Goal: Task Accomplishment & Management: Use online tool/utility

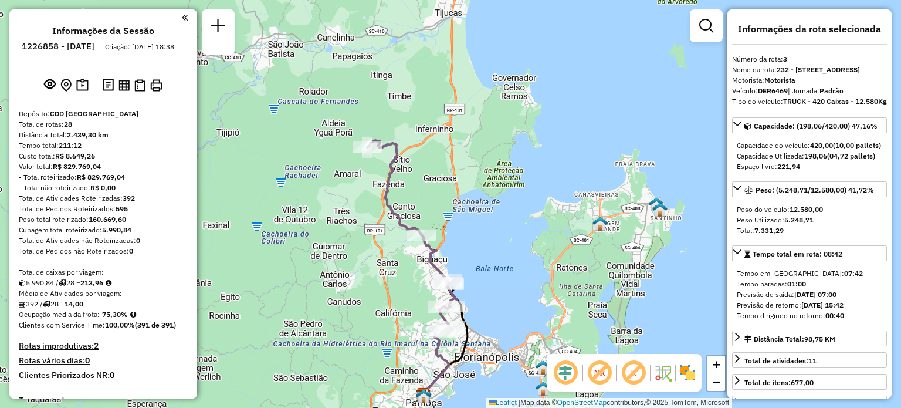
select select "**********"
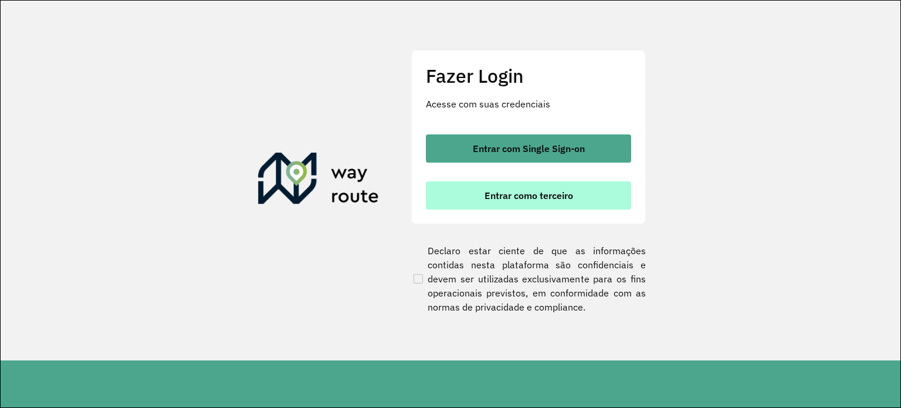
click at [512, 194] on span "Entrar como terceiro" at bounding box center [529, 195] width 89 height 9
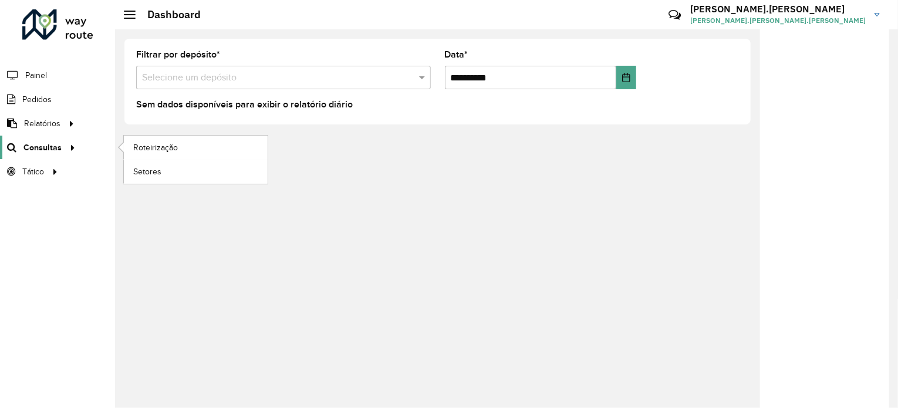
click at [52, 147] on span "Consultas" at bounding box center [42, 147] width 38 height 12
click at [144, 148] on span "Roteirização" at bounding box center [157, 147] width 48 height 12
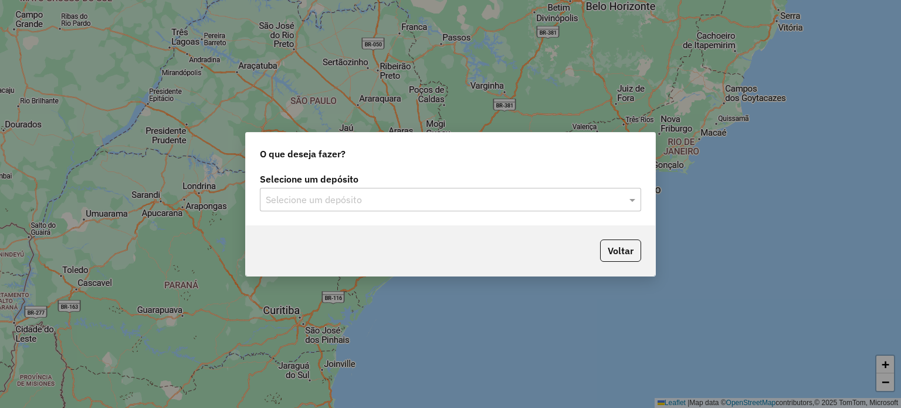
click at [519, 202] on input "text" at bounding box center [439, 200] width 346 height 14
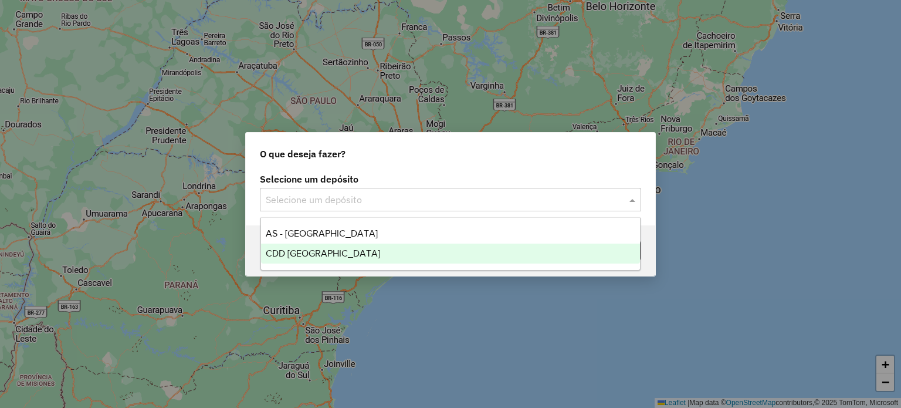
click at [390, 252] on div "CDD [GEOGRAPHIC_DATA]" at bounding box center [451, 254] width 380 height 20
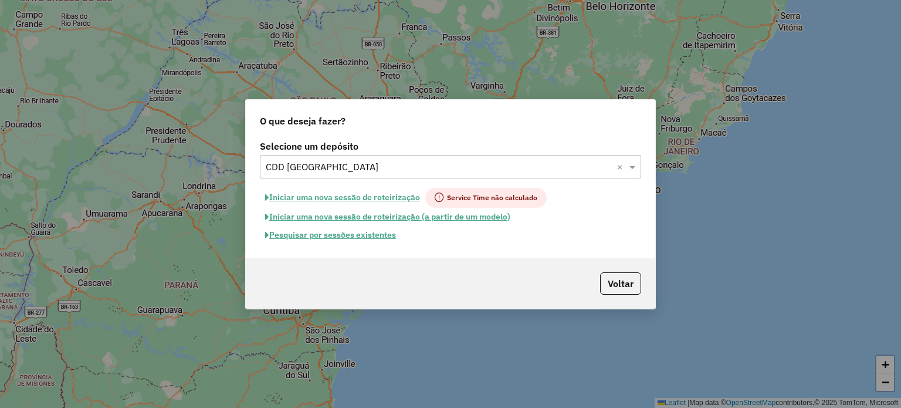
click at [374, 238] on button "Pesquisar por sessões existentes" at bounding box center [330, 235] width 141 height 18
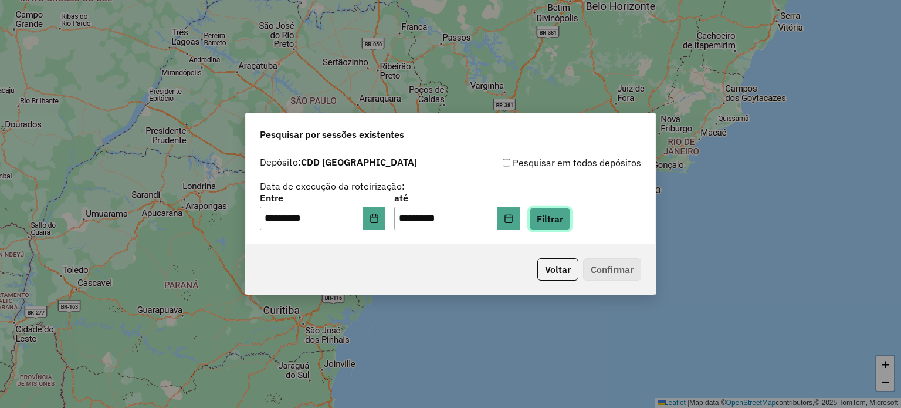
click at [563, 220] on button "Filtrar" at bounding box center [550, 219] width 42 height 22
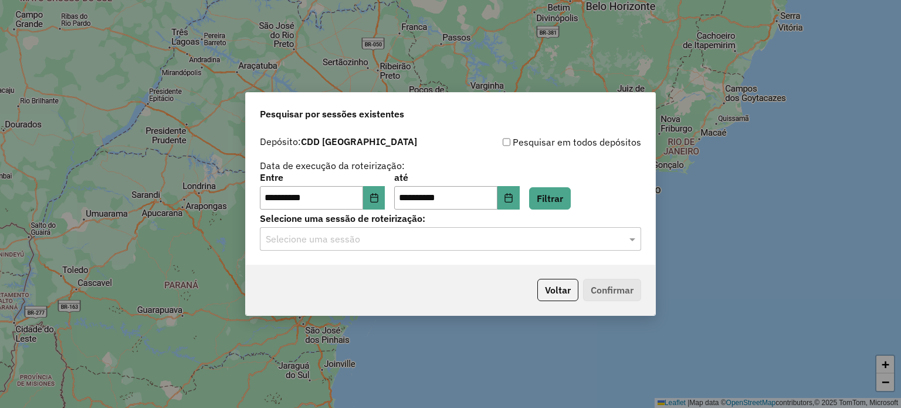
click at [313, 236] on input "text" at bounding box center [439, 239] width 346 height 14
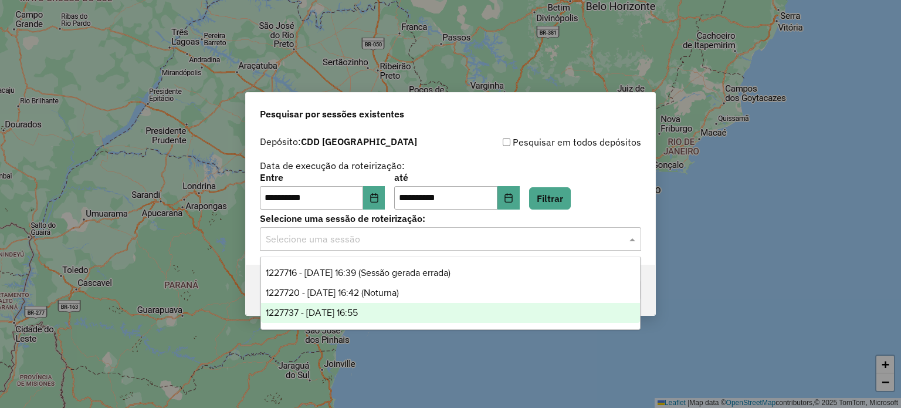
click at [324, 307] on span "1227737 - 11/08/2025 16:55" at bounding box center [312, 312] width 92 height 10
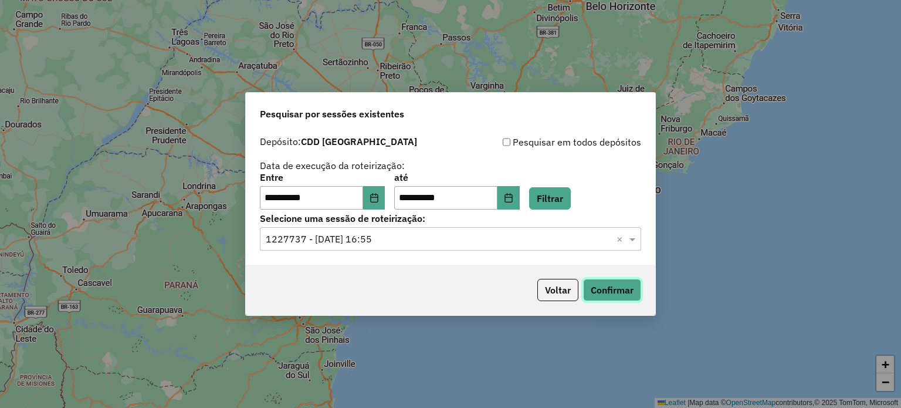
click at [605, 288] on button "Confirmar" at bounding box center [612, 290] width 58 height 22
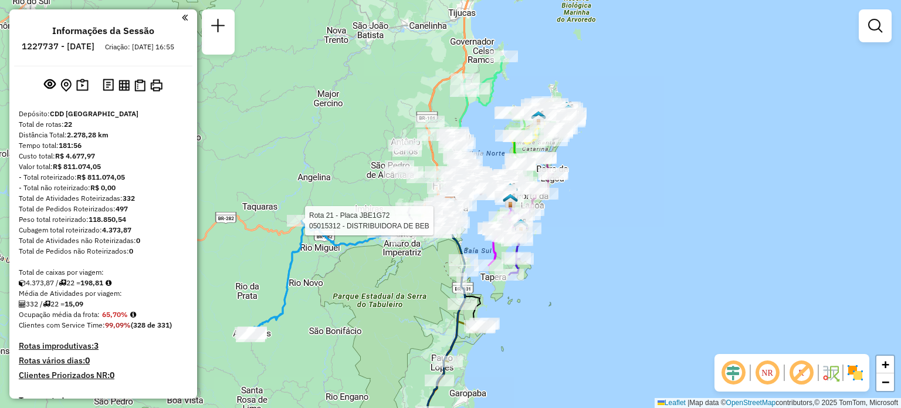
select select "**********"
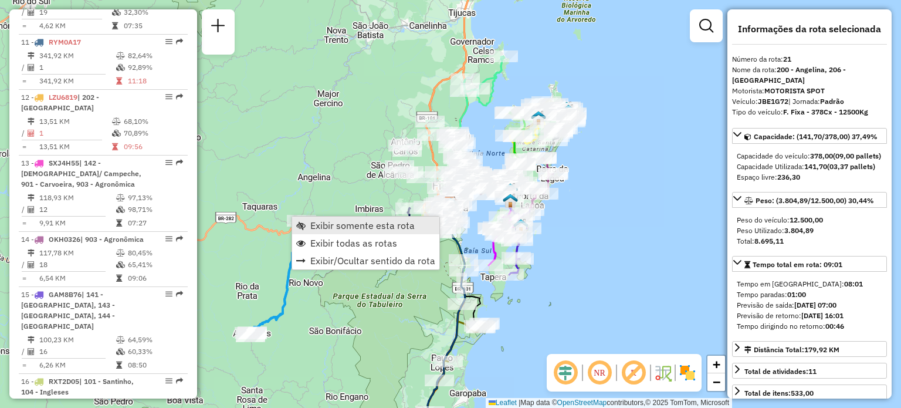
scroll to position [1667, 0]
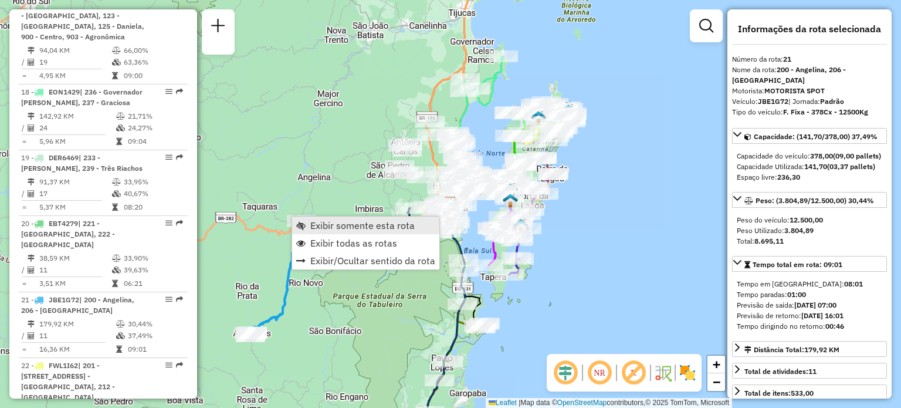
click at [332, 221] on span "Exibir somente esta rota" at bounding box center [362, 225] width 104 height 9
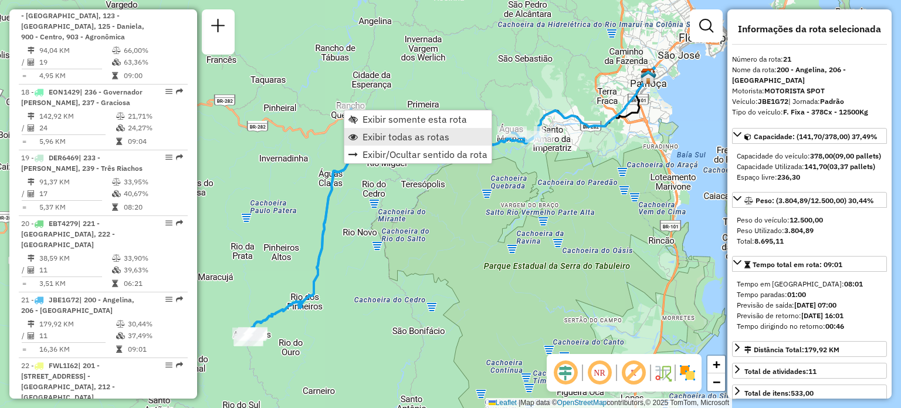
click at [371, 136] on span "Exibir todas as rotas" at bounding box center [406, 136] width 87 height 9
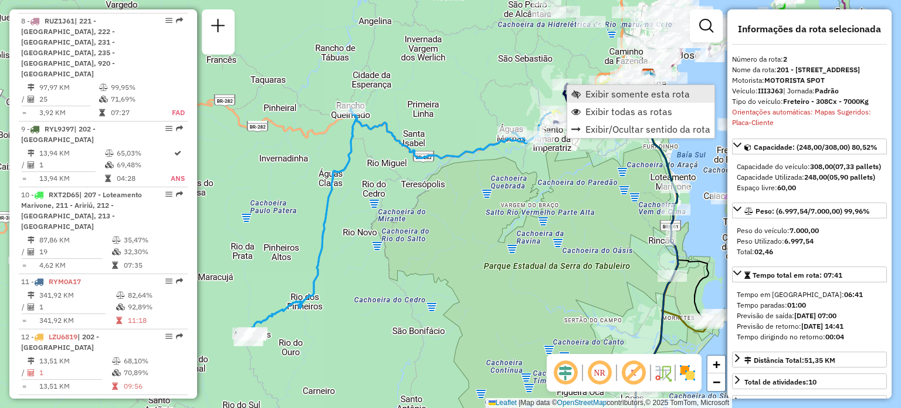
scroll to position [532, 0]
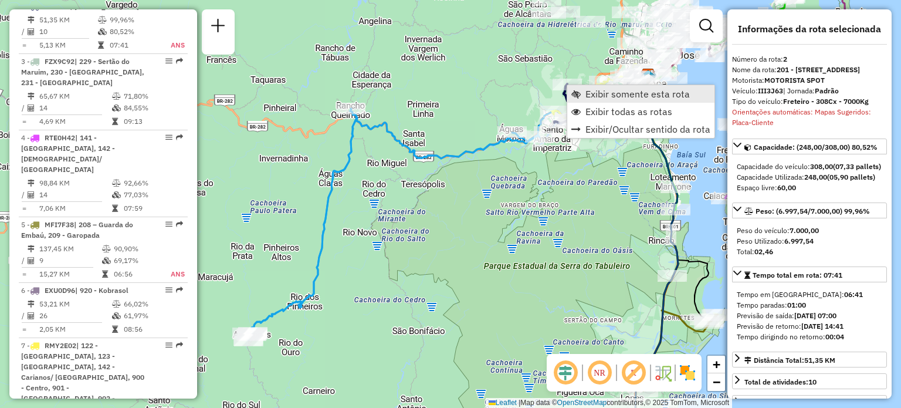
click at [586, 96] on span "Exibir somente esta rota" at bounding box center [638, 93] width 104 height 9
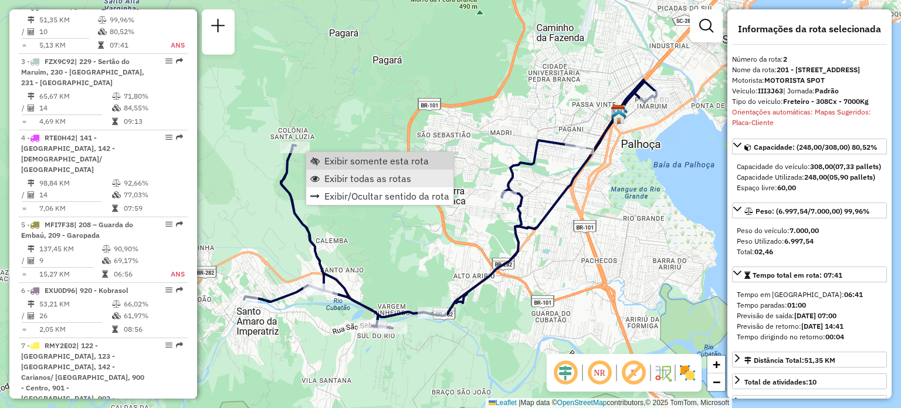
click at [344, 176] on span "Exibir todas as rotas" at bounding box center [367, 178] width 87 height 9
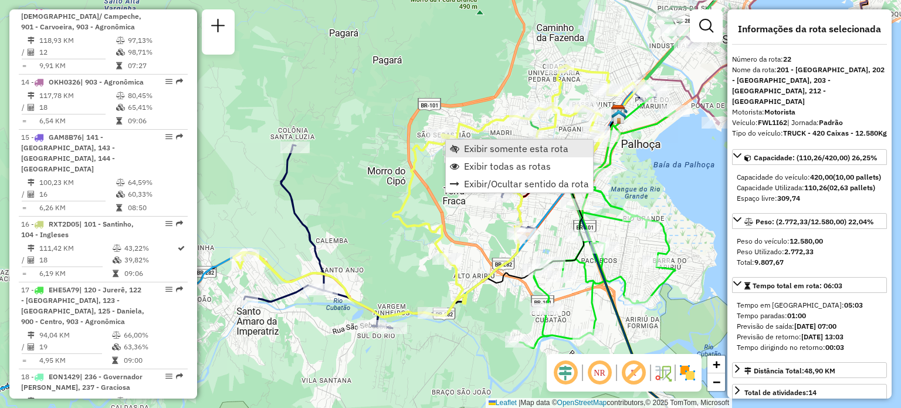
scroll to position [1667, 0]
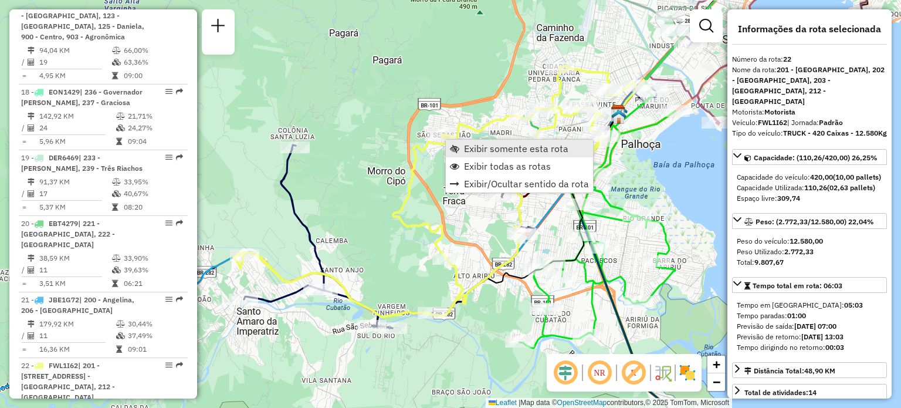
click at [466, 150] on span "Exibir somente esta rota" at bounding box center [516, 148] width 104 height 9
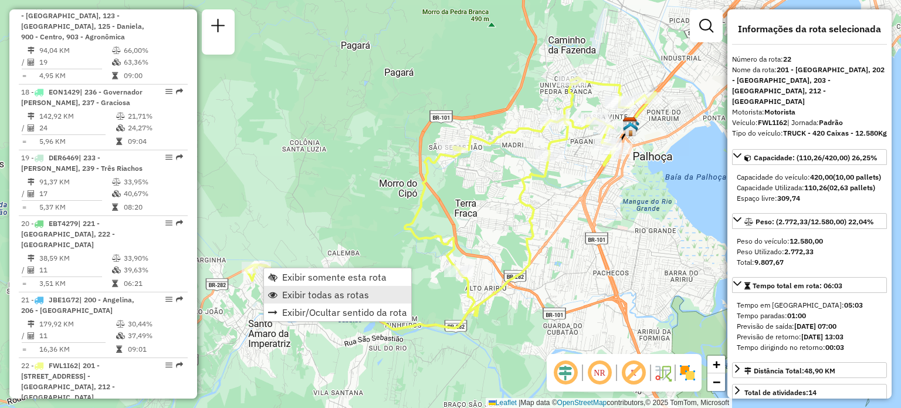
click at [312, 290] on span "Exibir todas as rotas" at bounding box center [325, 294] width 87 height 9
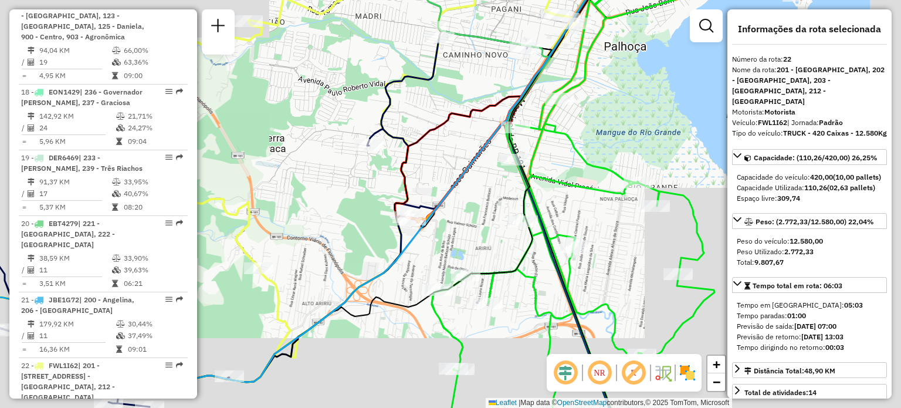
drag, startPoint x: 539, startPoint y: 167, endPoint x: 422, endPoint y: 172, distance: 116.3
click at [422, 172] on div "Janela de atendimento Grade de atendimento Capacidade Transportadoras Veículos …" at bounding box center [450, 204] width 901 height 408
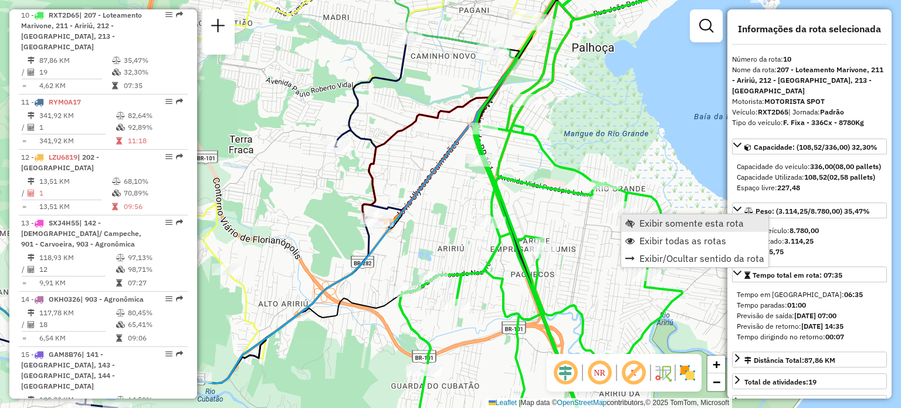
scroll to position [1110, 0]
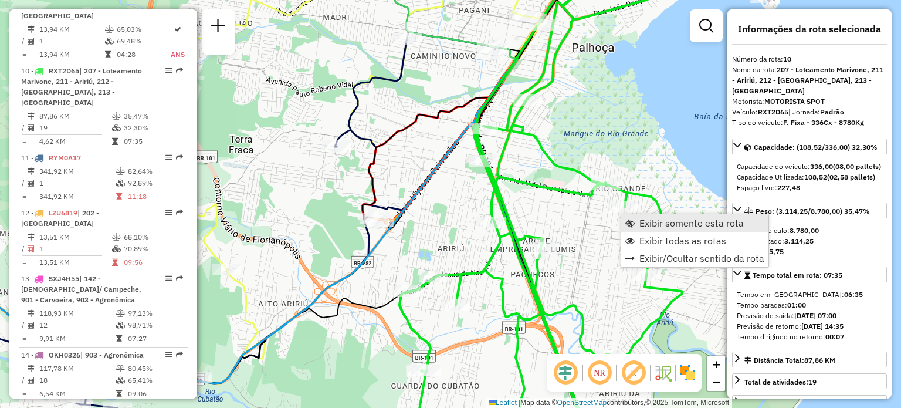
click at [637, 227] on link "Exibir somente esta rota" at bounding box center [694, 223] width 147 height 18
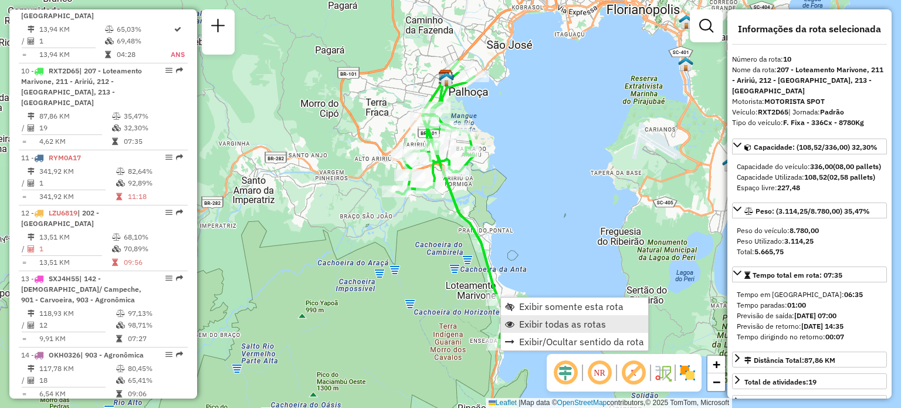
click at [550, 323] on span "Exibir todas as rotas" at bounding box center [562, 323] width 87 height 9
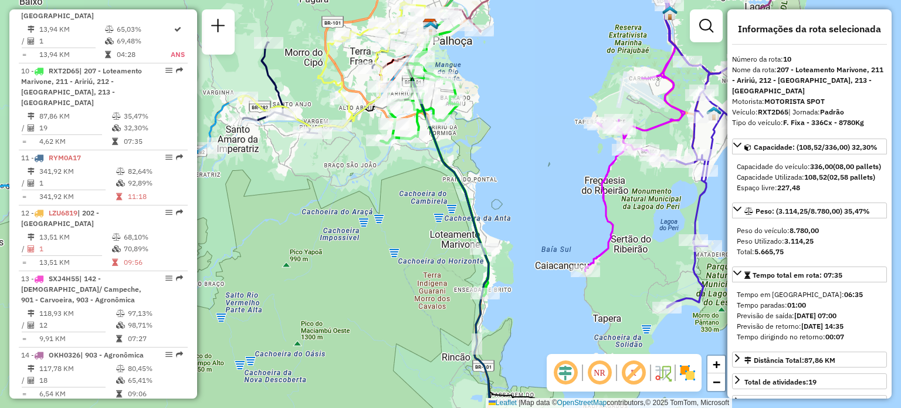
drag, startPoint x: 550, startPoint y: 248, endPoint x: 455, endPoint y: 5, distance: 261.1
click at [461, 11] on div "Janela de atendimento Grade de atendimento Capacidade Transportadoras Veículos …" at bounding box center [450, 204] width 901 height 408
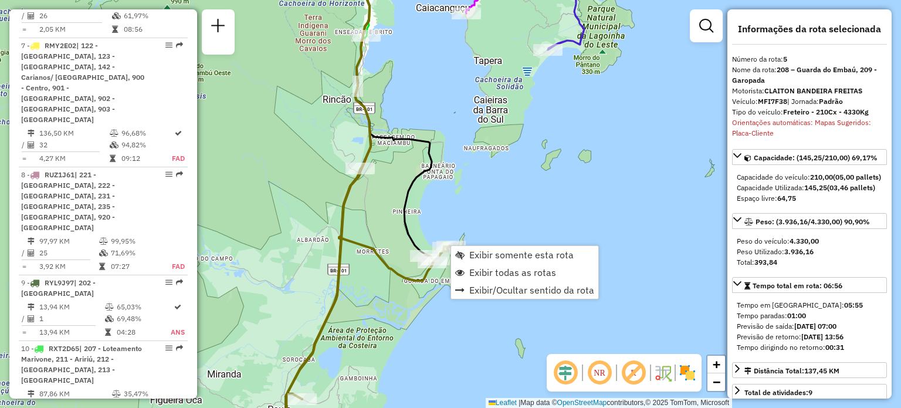
scroll to position [739, 0]
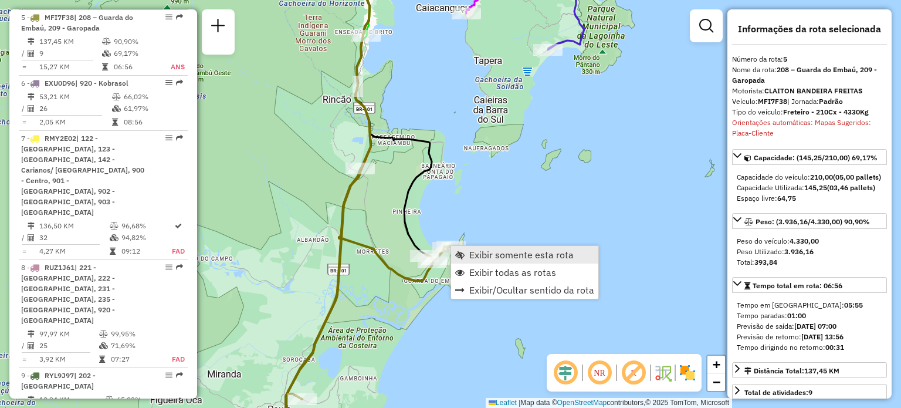
click at [478, 255] on span "Exibir somente esta rota" at bounding box center [521, 254] width 104 height 9
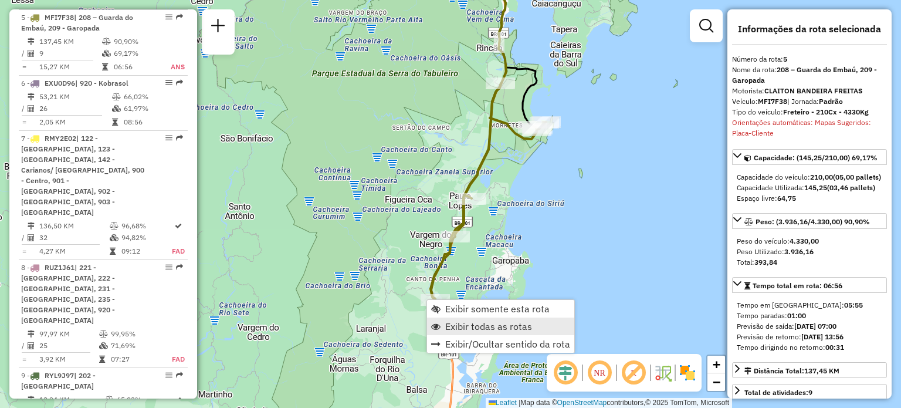
click at [482, 322] on span "Exibir todas as rotas" at bounding box center [488, 326] width 87 height 9
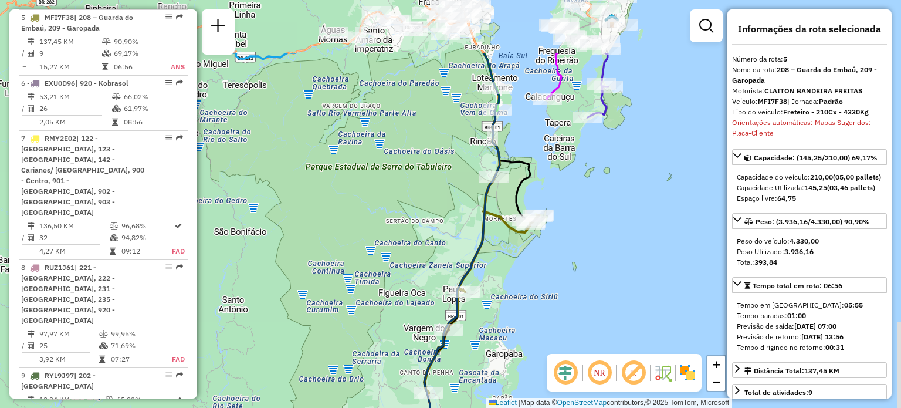
drag, startPoint x: 546, startPoint y: 79, endPoint x: 540, endPoint y: 173, distance: 93.5
click at [540, 173] on div "Janela de atendimento Grade de atendimento Capacidade Transportadoras Veículos …" at bounding box center [450, 204] width 901 height 408
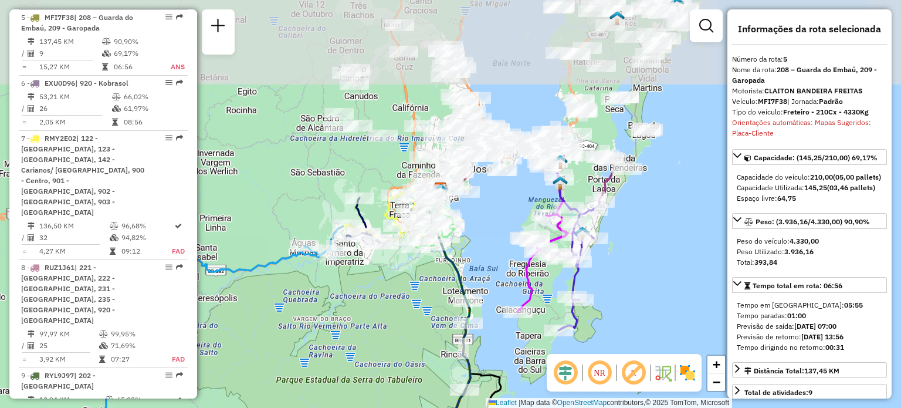
drag, startPoint x: 527, startPoint y: 68, endPoint x: 468, endPoint y: 236, distance: 178.5
click at [501, 274] on div "Janela de atendimento Grade de atendimento Capacidade Transportadoras Veículos …" at bounding box center [450, 204] width 901 height 408
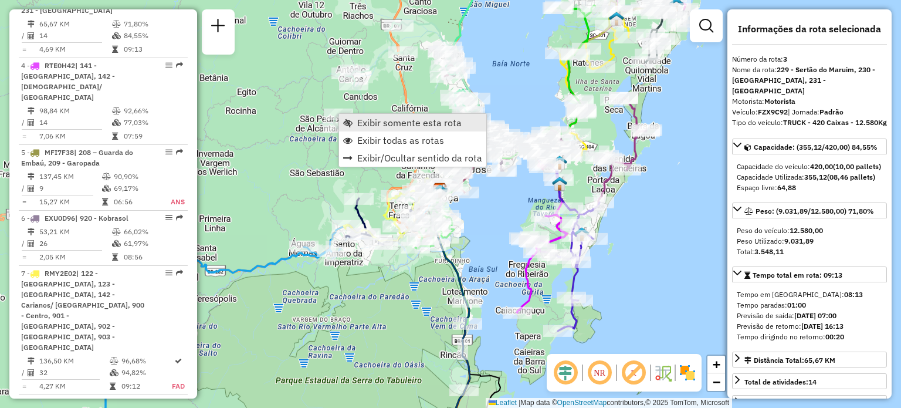
scroll to position [597, 0]
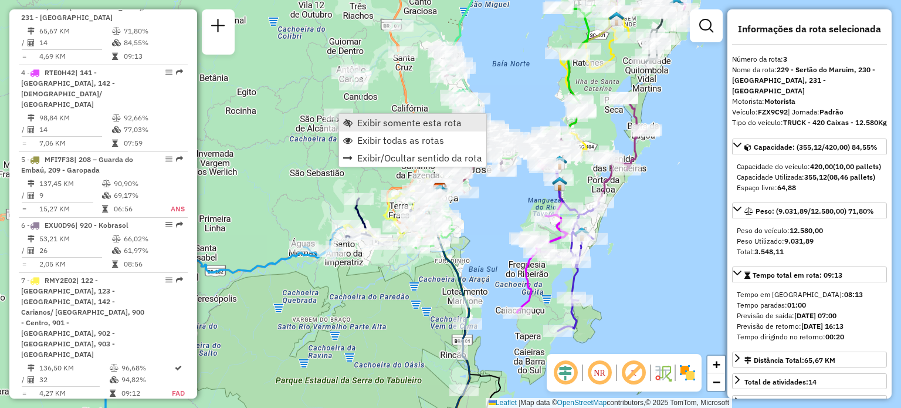
click at [361, 118] on span "Exibir somente esta rota" at bounding box center [409, 122] width 104 height 9
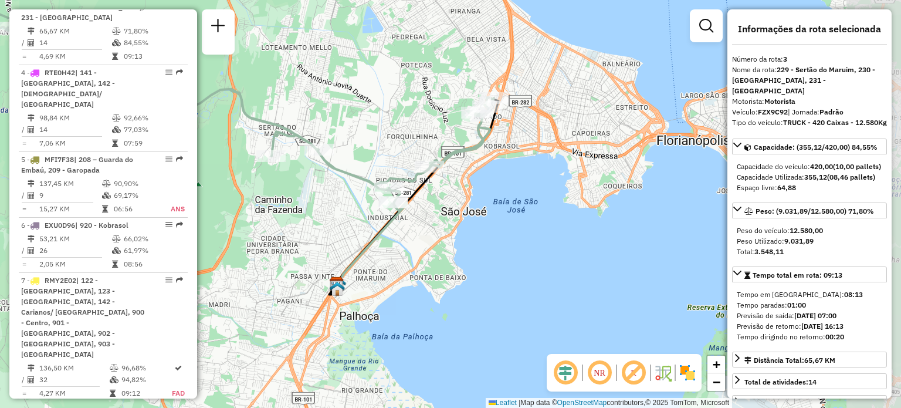
drag, startPoint x: 563, startPoint y: 166, endPoint x: 315, endPoint y: 116, distance: 253.2
click at [316, 112] on div "Janela de atendimento Grade de atendimento Capacidade Transportadoras Veículos …" at bounding box center [450, 204] width 901 height 408
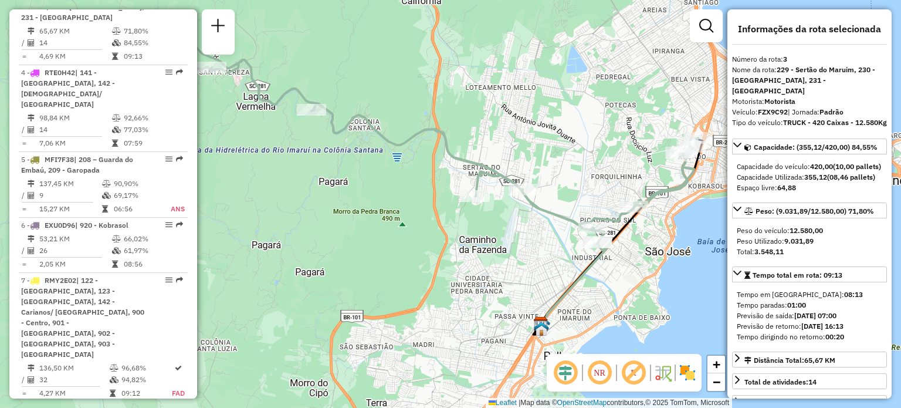
drag, startPoint x: 428, startPoint y: 154, endPoint x: 608, endPoint y: 188, distance: 182.8
click at [627, 185] on div "Janela de atendimento Grade de atendimento Capacidade Transportadoras Veículos …" at bounding box center [450, 204] width 901 height 408
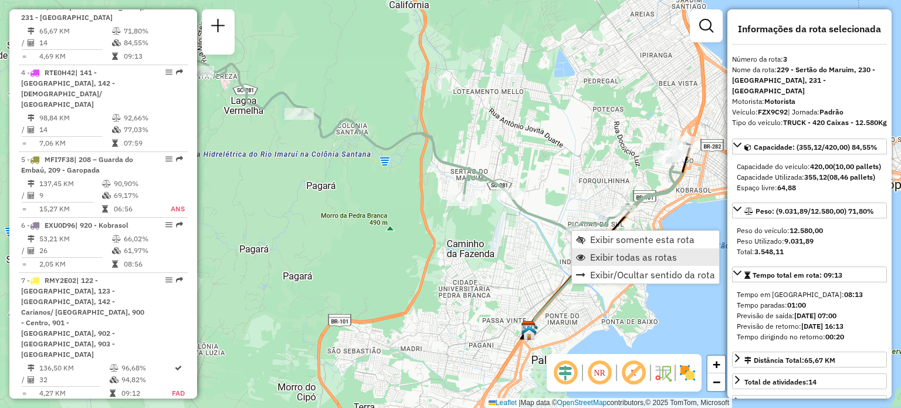
click at [593, 249] on link "Exibir todas as rotas" at bounding box center [645, 257] width 147 height 18
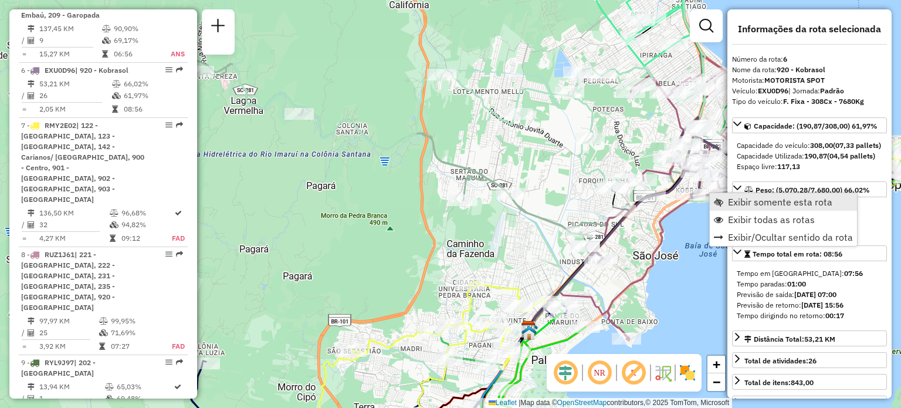
scroll to position [805, 0]
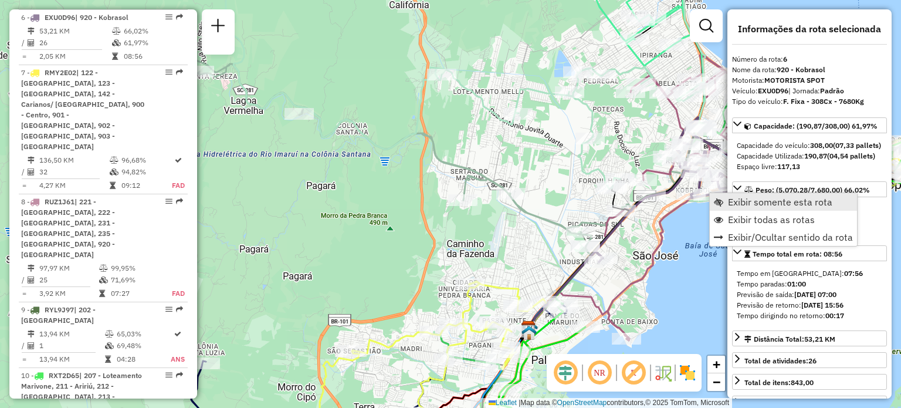
click at [719, 200] on span "Exibir somente esta rota" at bounding box center [718, 201] width 9 height 9
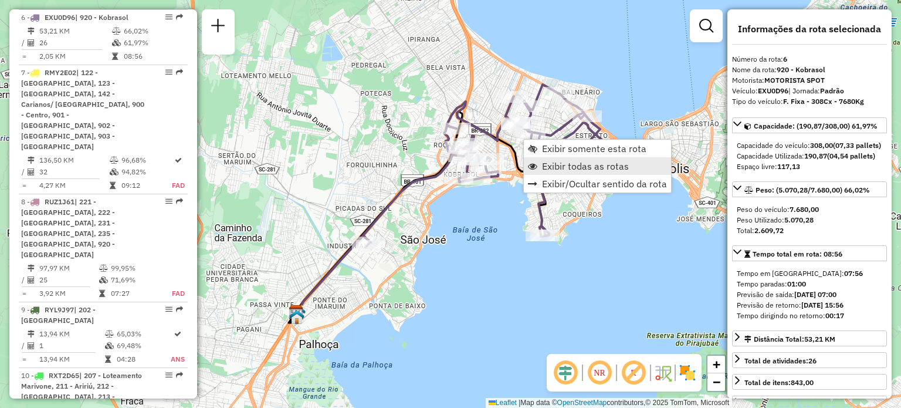
click at [575, 168] on span "Exibir todas as rotas" at bounding box center [585, 165] width 87 height 9
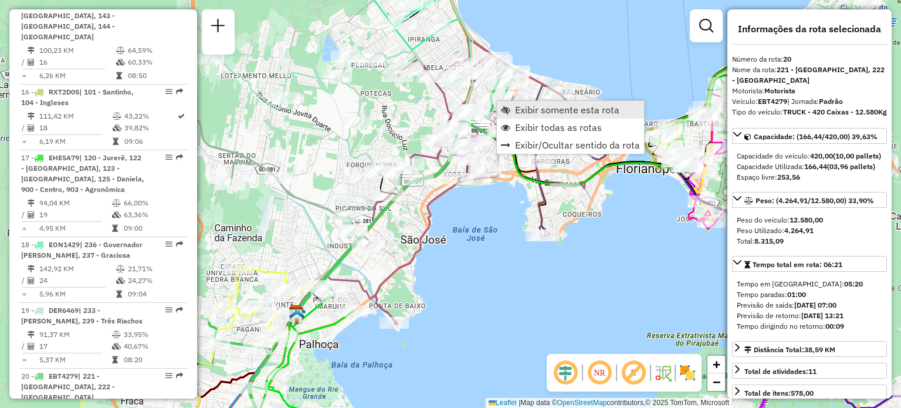
scroll to position [1667, 0]
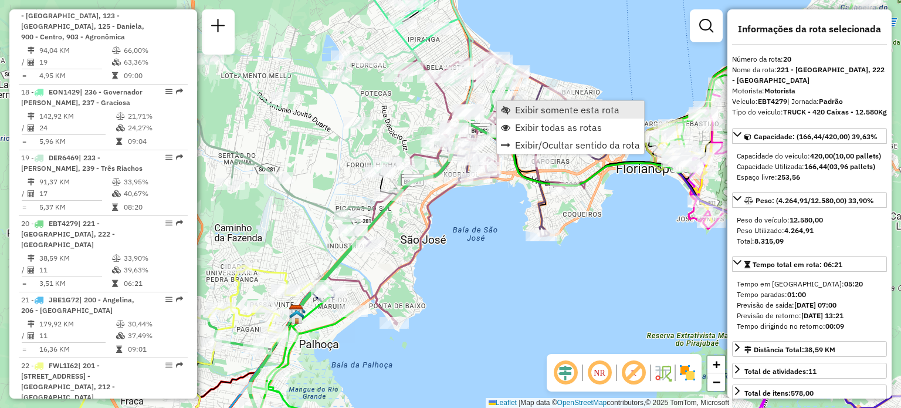
click at [516, 107] on span "Exibir somente esta rota" at bounding box center [567, 109] width 104 height 9
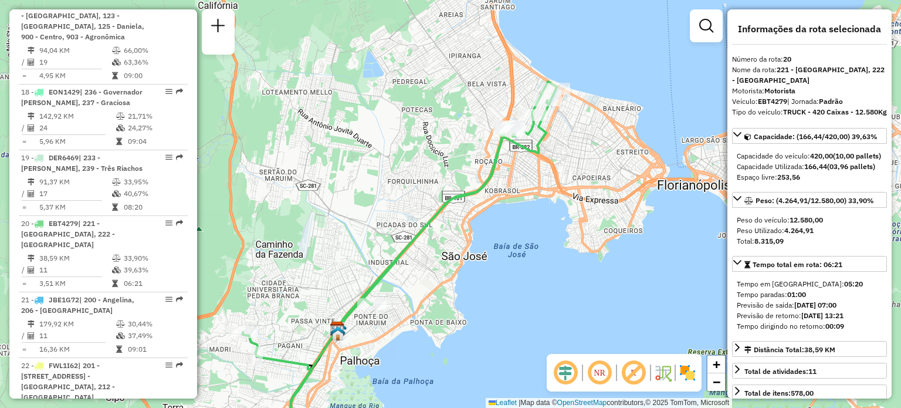
drag, startPoint x: 577, startPoint y: 108, endPoint x: 502, endPoint y: 204, distance: 121.6
click at [503, 201] on div "Janela de atendimento Grade de atendimento Capacidade Transportadoras Veículos …" at bounding box center [450, 204] width 901 height 408
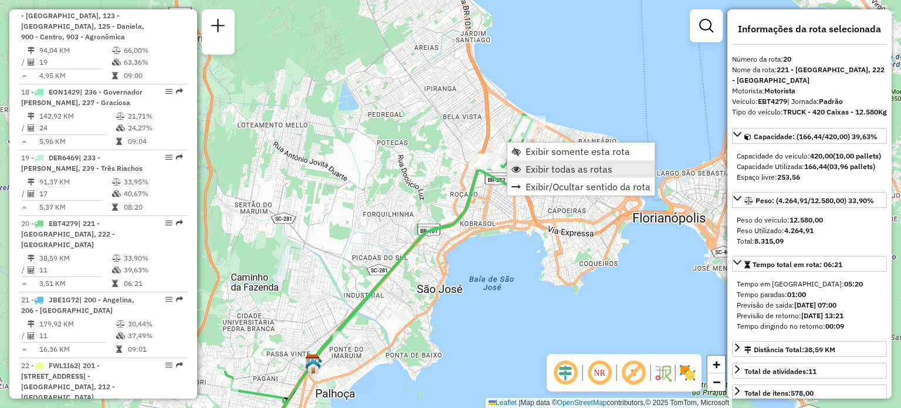
click at [535, 166] on span "Exibir todas as rotas" at bounding box center [569, 168] width 87 height 9
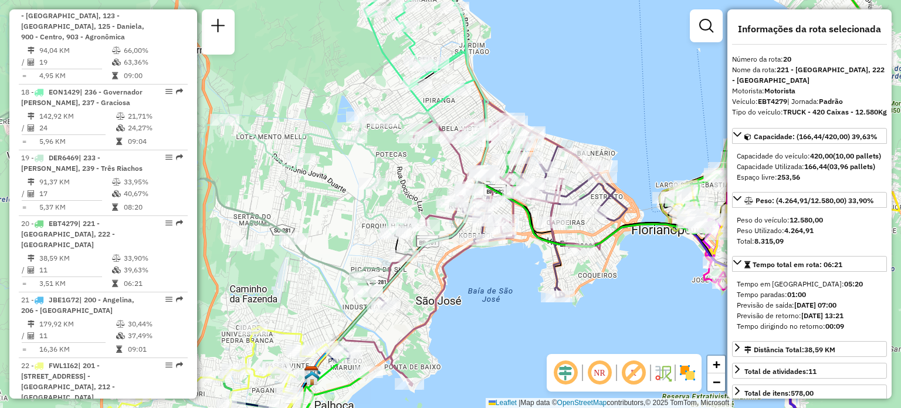
drag, startPoint x: 508, startPoint y: 66, endPoint x: 484, endPoint y: 116, distance: 55.7
click at [496, 117] on div "Janela de atendimento Grade de atendimento Capacidade Transportadoras Veículos …" at bounding box center [450, 204] width 901 height 408
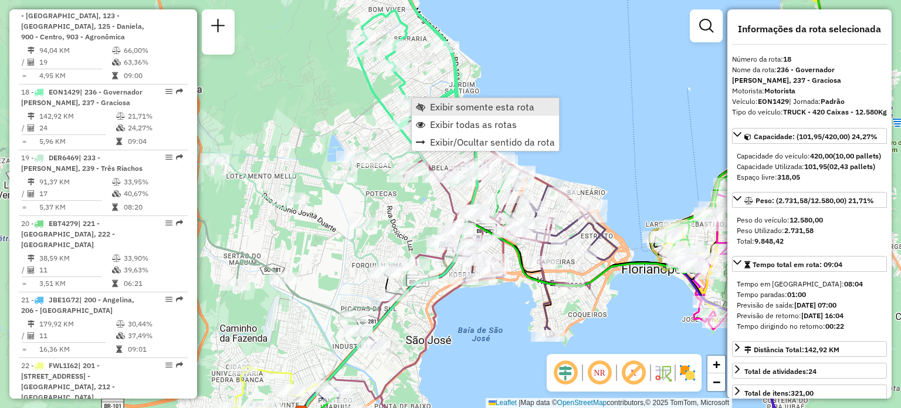
click at [438, 107] on span "Exibir somente esta rota" at bounding box center [482, 106] width 104 height 9
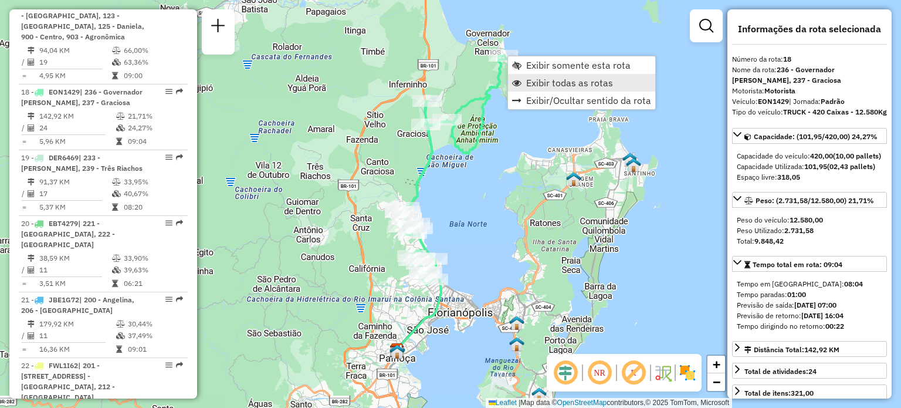
click at [552, 81] on span "Exibir todas as rotas" at bounding box center [569, 82] width 87 height 9
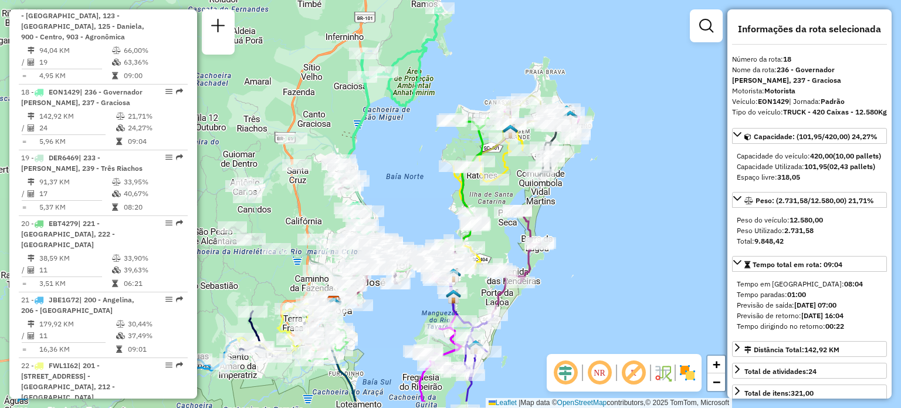
drag, startPoint x: 545, startPoint y: 107, endPoint x: 319, endPoint y: 108, distance: 225.3
click at [462, 53] on div "Janela de atendimento Grade de atendimento Capacidade Transportadoras Veículos …" at bounding box center [450, 204] width 901 height 408
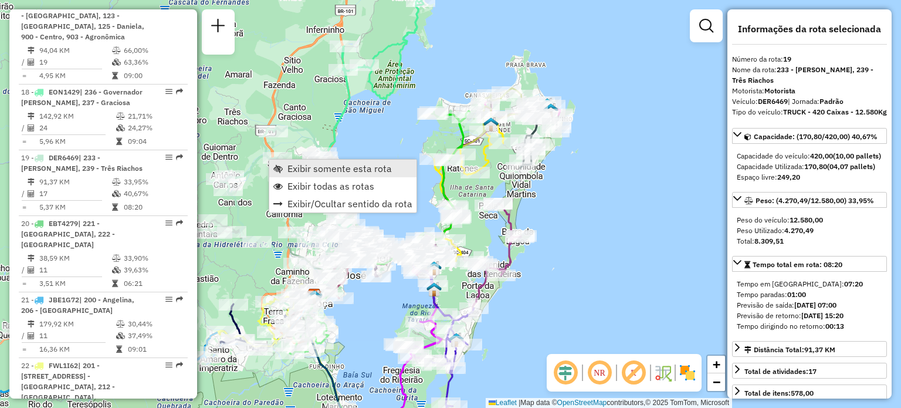
click at [288, 164] on span "Exibir somente esta rota" at bounding box center [340, 168] width 104 height 9
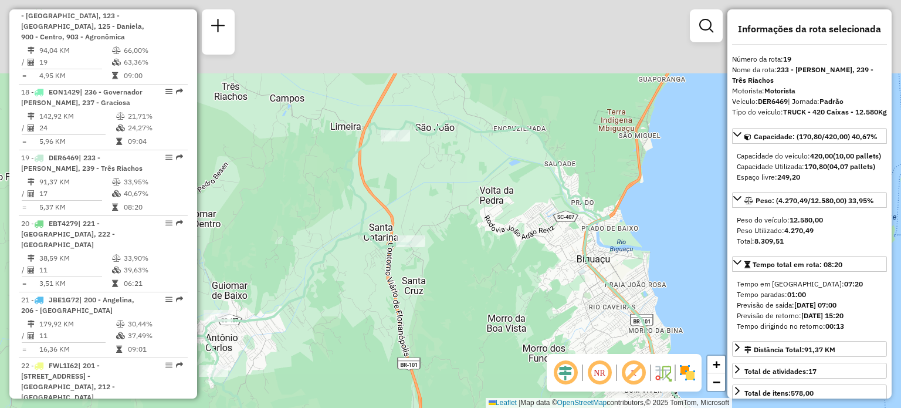
drag, startPoint x: 432, startPoint y: 46, endPoint x: 389, endPoint y: 195, distance: 154.7
click at [397, 204] on div "Janela de atendimento Grade de atendimento Capacidade Transportadoras Veículos …" at bounding box center [450, 204] width 901 height 408
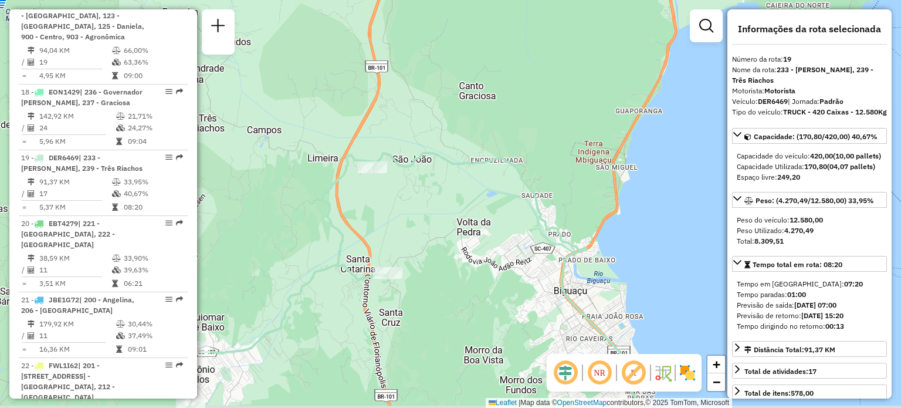
drag, startPoint x: 378, startPoint y: 248, endPoint x: 402, endPoint y: 169, distance: 82.1
click at [402, 169] on div "Janela de atendimento Grade de atendimento Capacidade Transportadoras Veículos …" at bounding box center [450, 204] width 901 height 408
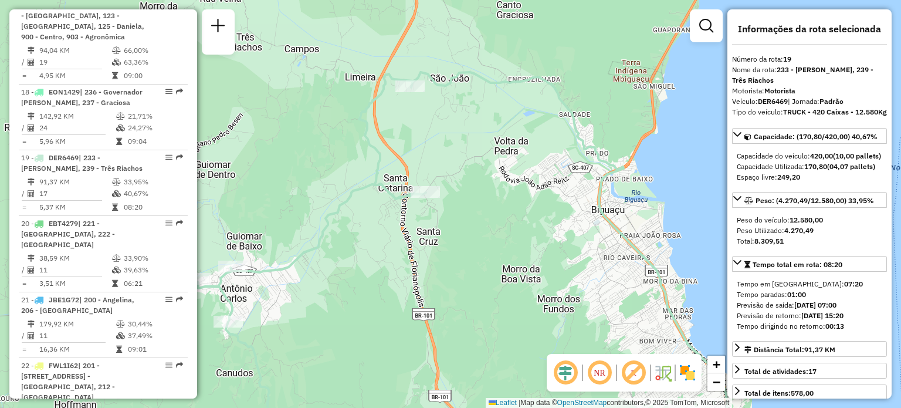
drag, startPoint x: 378, startPoint y: 198, endPoint x: 420, endPoint y: 165, distance: 53.5
click at [414, 135] on div "Janela de atendimento Grade de atendimento Capacidade Transportadoras Veículos …" at bounding box center [450, 204] width 901 height 408
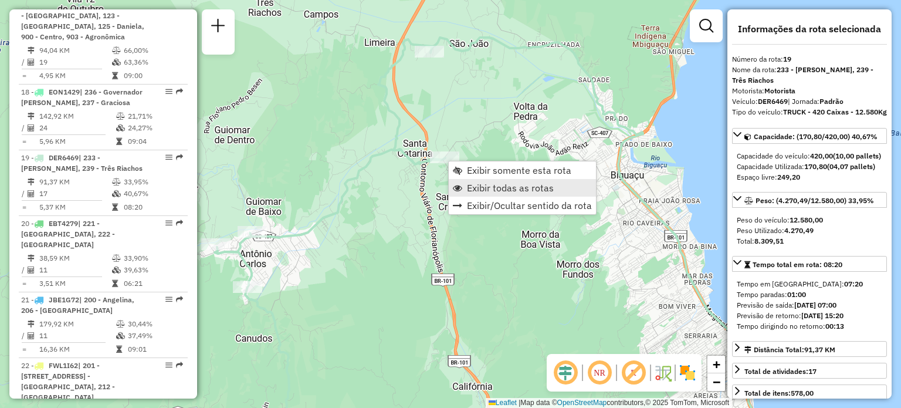
click at [498, 192] on span "Exibir todas as rotas" at bounding box center [510, 187] width 87 height 9
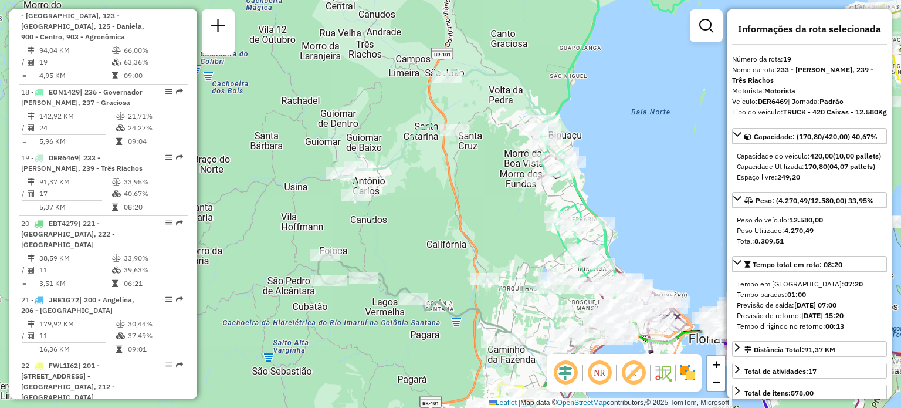
drag, startPoint x: 460, startPoint y: 207, endPoint x: 431, endPoint y: 162, distance: 53.1
click at [443, 164] on div "Janela de atendimento Grade de atendimento Capacidade Transportadoras Veículos …" at bounding box center [450, 204] width 901 height 408
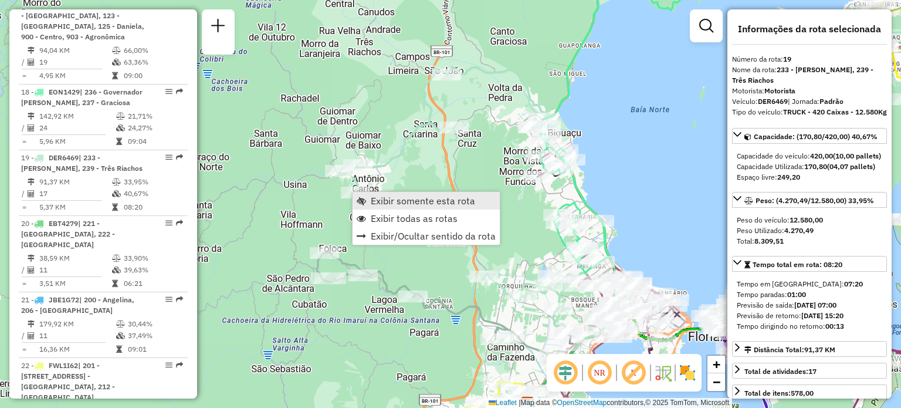
click at [377, 198] on span "Exibir somente esta rota" at bounding box center [423, 200] width 104 height 9
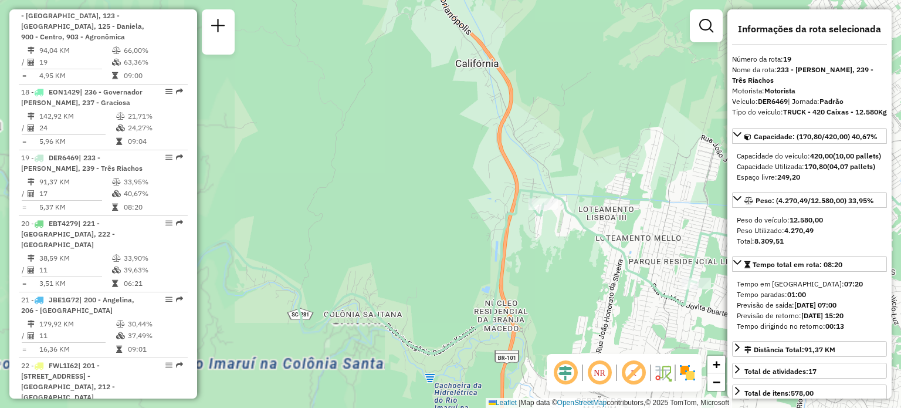
drag, startPoint x: 443, startPoint y: 197, endPoint x: 657, endPoint y: 104, distance: 233.6
click at [655, 103] on div "Janela de atendimento Grade de atendimento Capacidade Transportadoras Veículos …" at bounding box center [450, 204] width 901 height 408
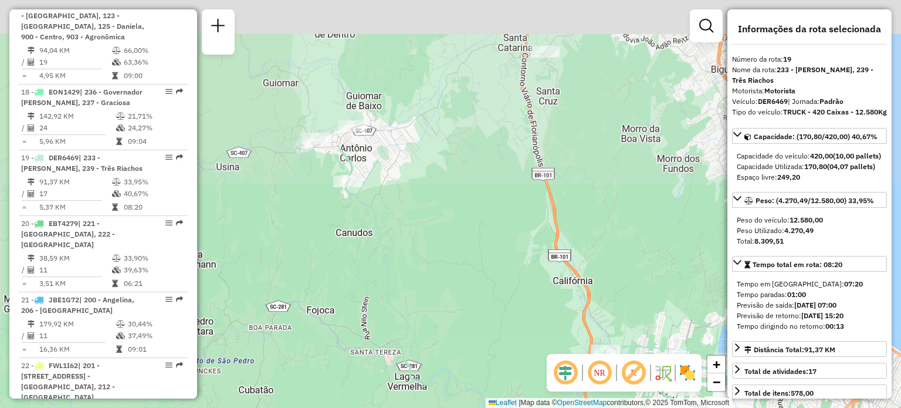
drag, startPoint x: 435, startPoint y: 97, endPoint x: 360, endPoint y: 329, distance: 244.2
click at [360, 329] on div "Janela de atendimento Grade de atendimento Capacidade Transportadoras Veículos …" at bounding box center [450, 204] width 901 height 408
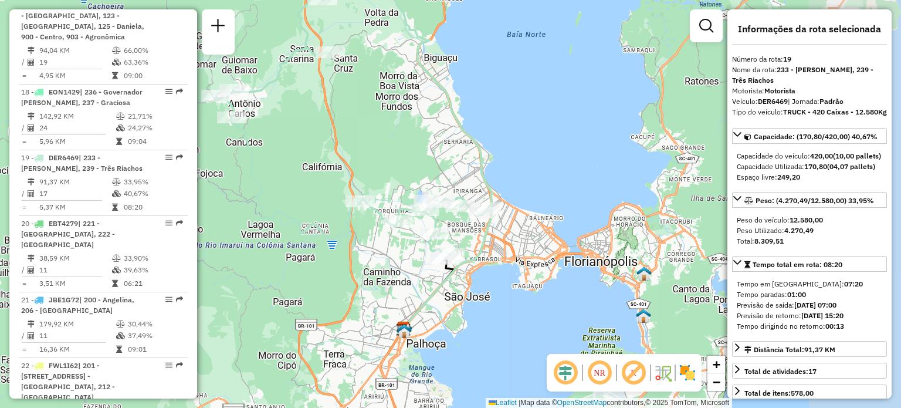
drag, startPoint x: 575, startPoint y: 255, endPoint x: 474, endPoint y: 141, distance: 152.6
click at [472, 141] on icon at bounding box center [353, 125] width 277 height 266
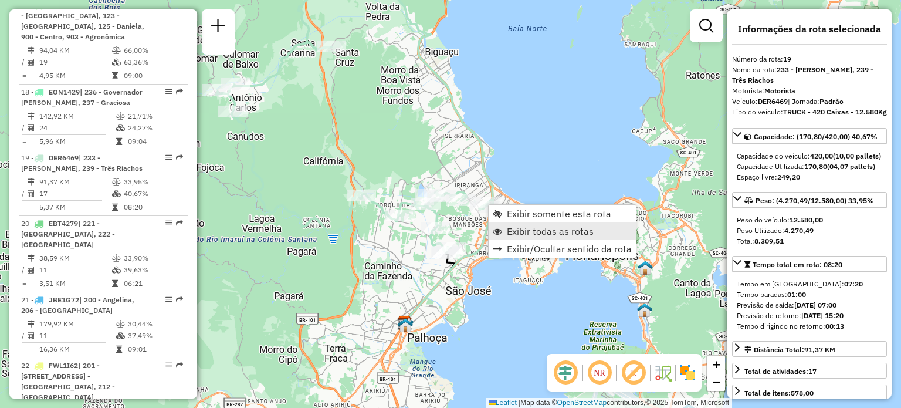
click at [515, 227] on span "Exibir todas as rotas" at bounding box center [550, 231] width 87 height 9
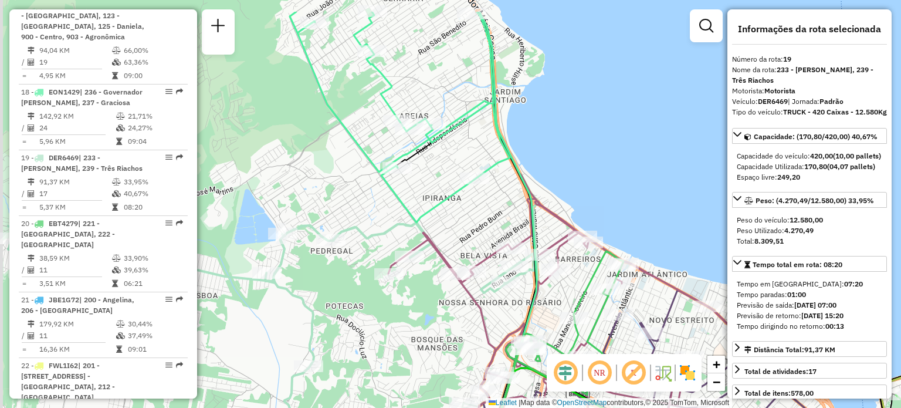
drag, startPoint x: 335, startPoint y: 140, endPoint x: 457, endPoint y: 195, distance: 133.9
click at [459, 204] on div "Janela de atendimento Grade de atendimento Capacidade Transportadoras Veículos …" at bounding box center [450, 204] width 901 height 408
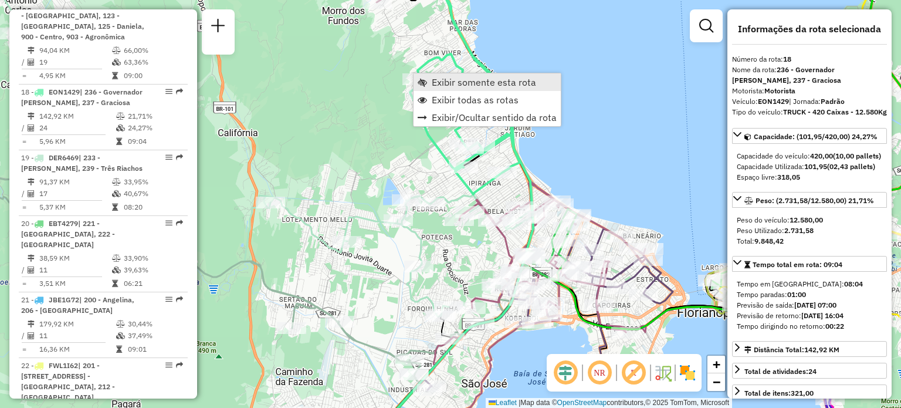
click at [434, 85] on span "Exibir somente esta rota" at bounding box center [484, 81] width 104 height 9
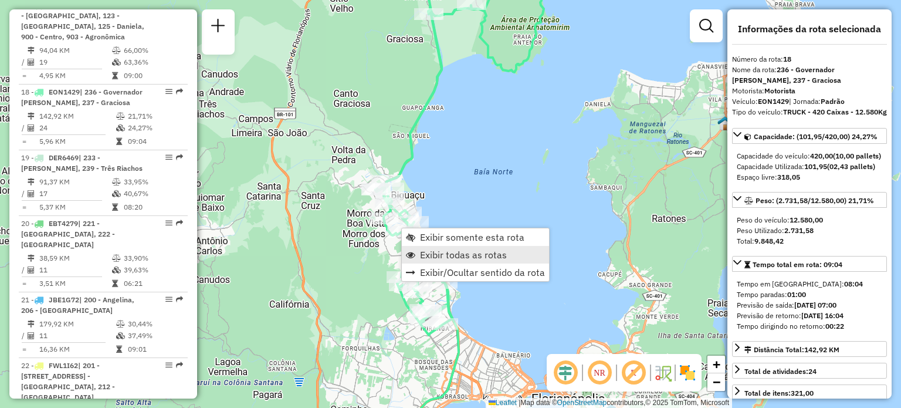
click at [427, 250] on span "Exibir todas as rotas" at bounding box center [463, 254] width 87 height 9
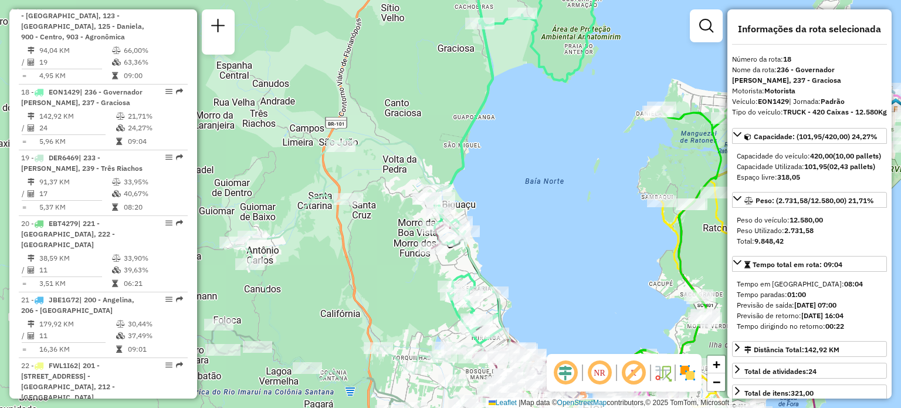
drag, startPoint x: 293, startPoint y: 163, endPoint x: 349, endPoint y: 169, distance: 56.1
click at [346, 169] on div "Janela de atendimento Grade de atendimento Capacidade Transportadoras Veículos …" at bounding box center [450, 204] width 901 height 408
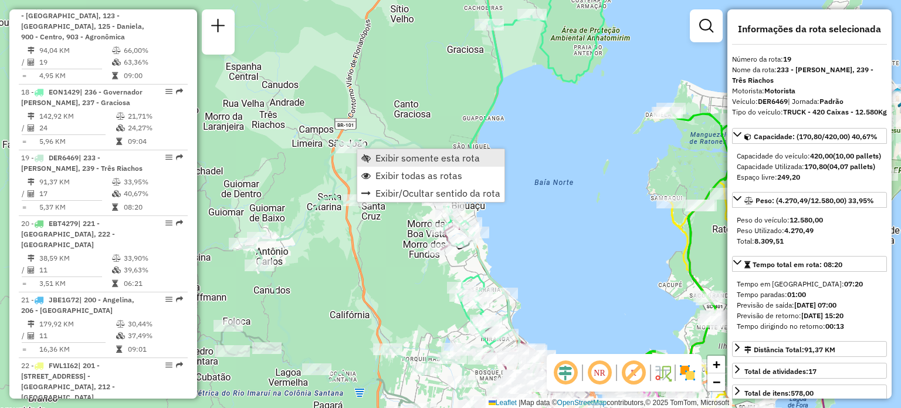
click at [385, 157] on span "Exibir somente esta rota" at bounding box center [428, 157] width 104 height 9
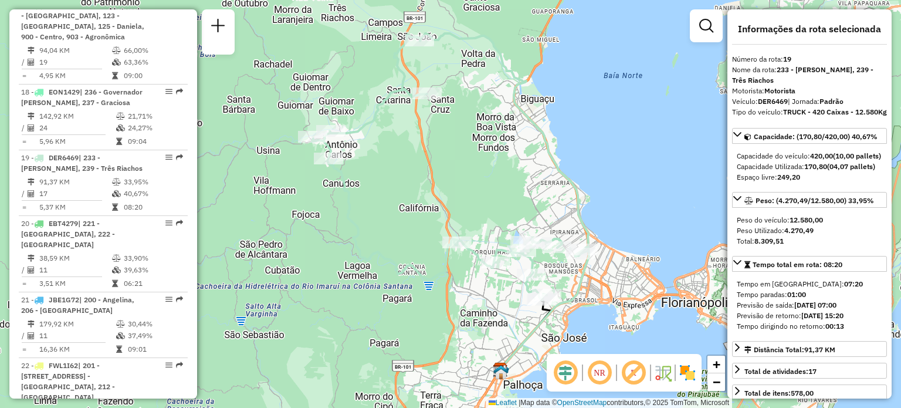
click at [602, 370] on em at bounding box center [600, 373] width 28 height 28
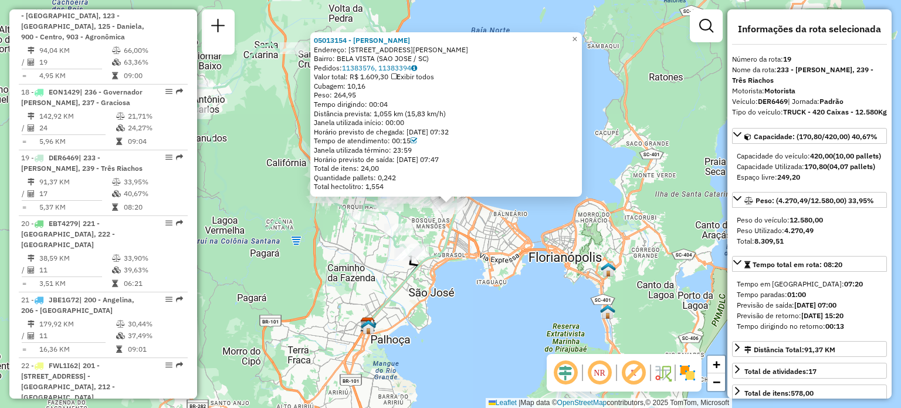
click at [516, 253] on div "05013154 - [PERSON_NAME] Endereço: R [PERSON_NAME] 1033 Bairro: [GEOGRAPHIC_DAT…" at bounding box center [450, 204] width 901 height 408
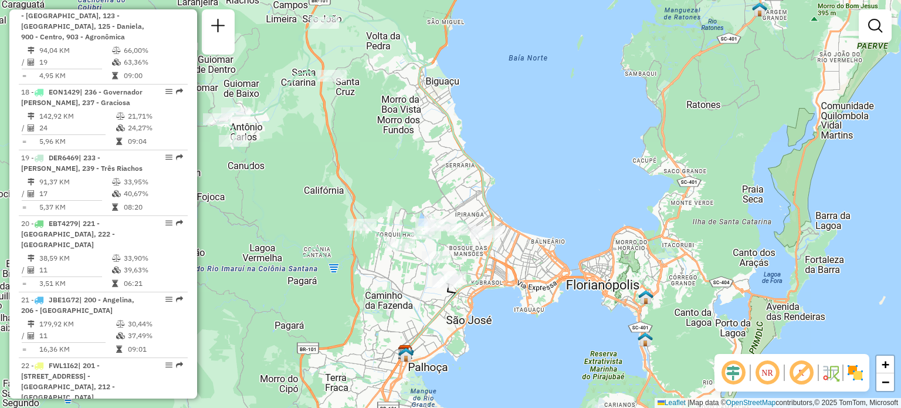
drag, startPoint x: 299, startPoint y: 105, endPoint x: 394, endPoint y: 173, distance: 117.4
click at [394, 173] on div "Janela de atendimento Grade de atendimento Capacidade Transportadoras Veículos …" at bounding box center [450, 204] width 901 height 408
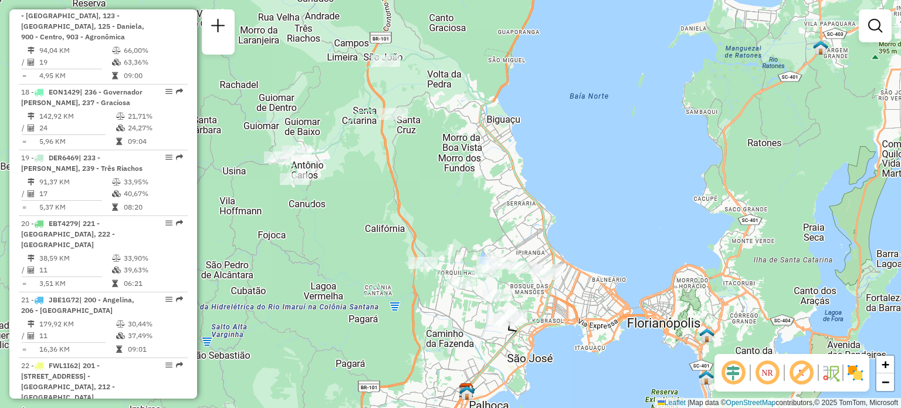
drag, startPoint x: 441, startPoint y: 225, endPoint x: 496, endPoint y: 197, distance: 62.2
click at [496, 197] on div "Janela de atendimento Grade de atendimento Capacidade Transportadoras Veículos …" at bounding box center [450, 204] width 901 height 408
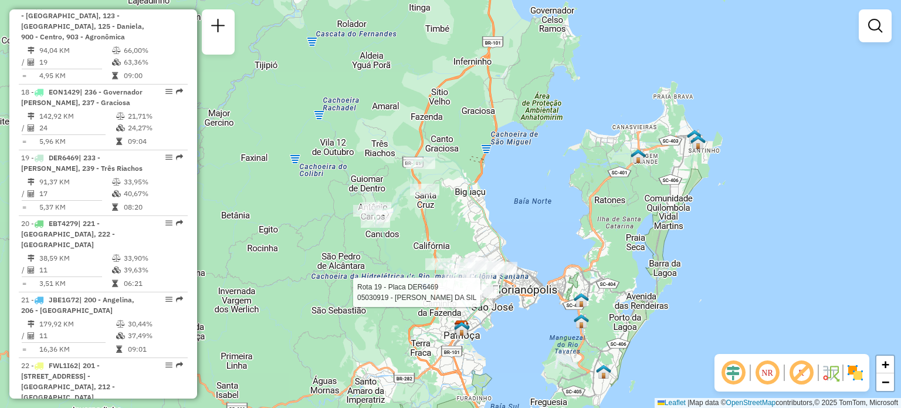
select select "**********"
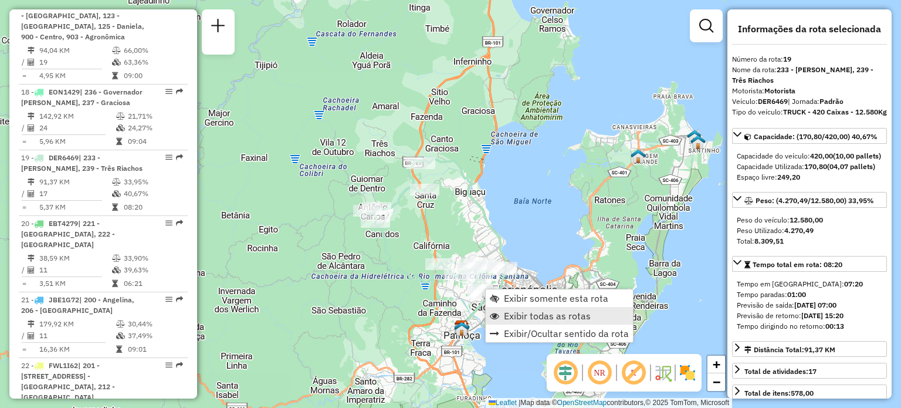
click at [525, 315] on span "Exibir todas as rotas" at bounding box center [547, 315] width 87 height 9
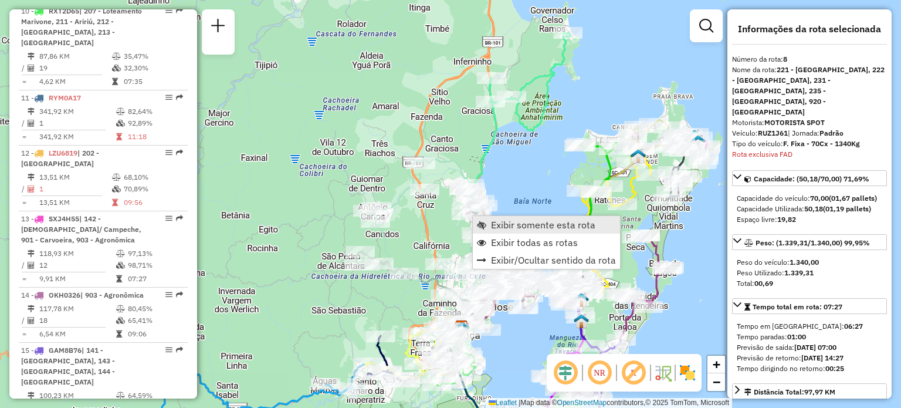
click at [493, 224] on span "Exibir somente esta rota" at bounding box center [543, 224] width 104 height 9
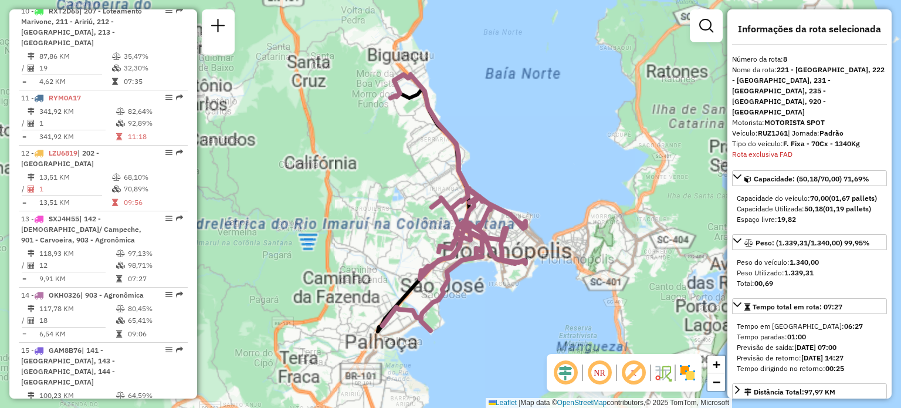
scroll to position [957, 0]
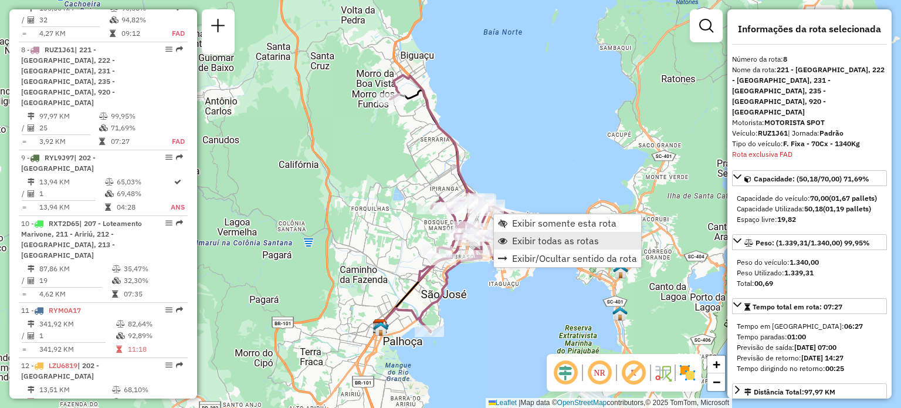
click at [520, 244] on span "Exibir todas as rotas" at bounding box center [555, 240] width 87 height 9
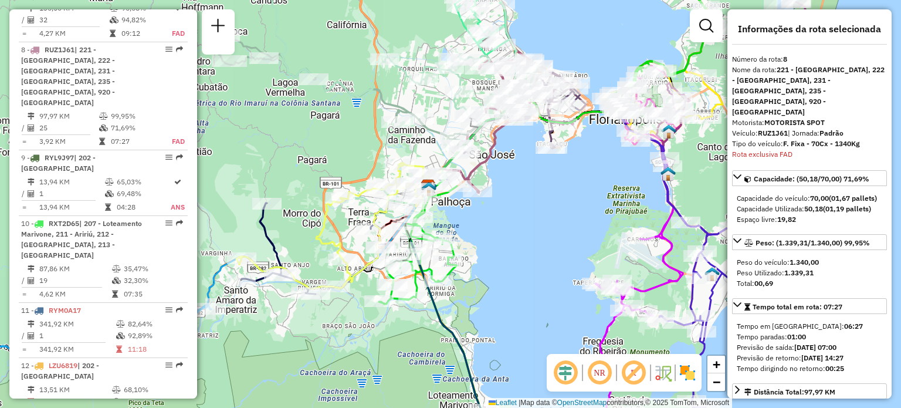
drag, startPoint x: 267, startPoint y: 241, endPoint x: 344, endPoint y: 210, distance: 83.5
click at [342, 211] on icon at bounding box center [344, 232] width 206 height 123
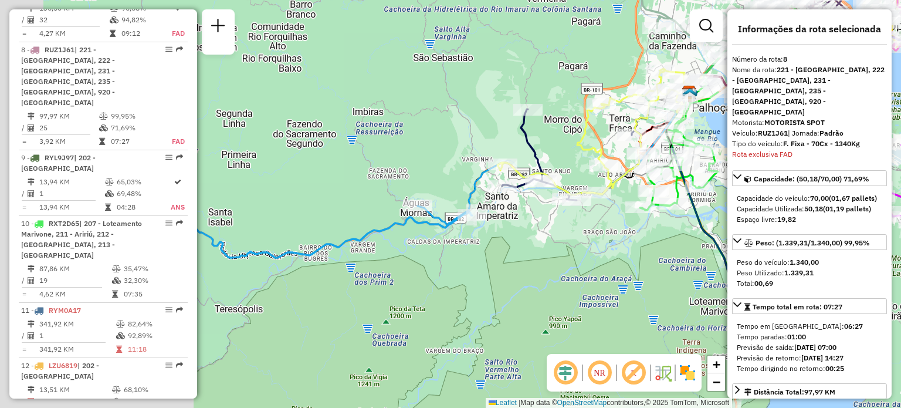
drag, startPoint x: 252, startPoint y: 262, endPoint x: 564, endPoint y: 195, distance: 320.0
click at [564, 195] on div "Janela de atendimento Grade de atendimento Capacidade Transportadoras Veículos …" at bounding box center [450, 204] width 901 height 408
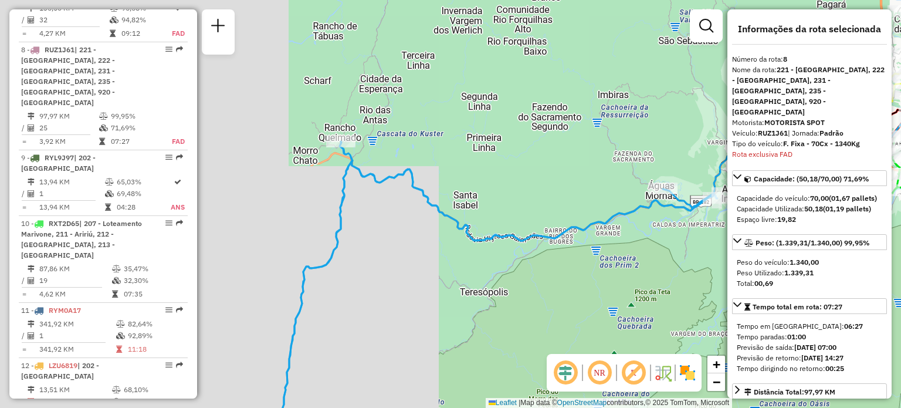
drag, startPoint x: 354, startPoint y: 250, endPoint x: 533, endPoint y: 234, distance: 179.7
click at [533, 235] on icon at bounding box center [498, 288] width 439 height 295
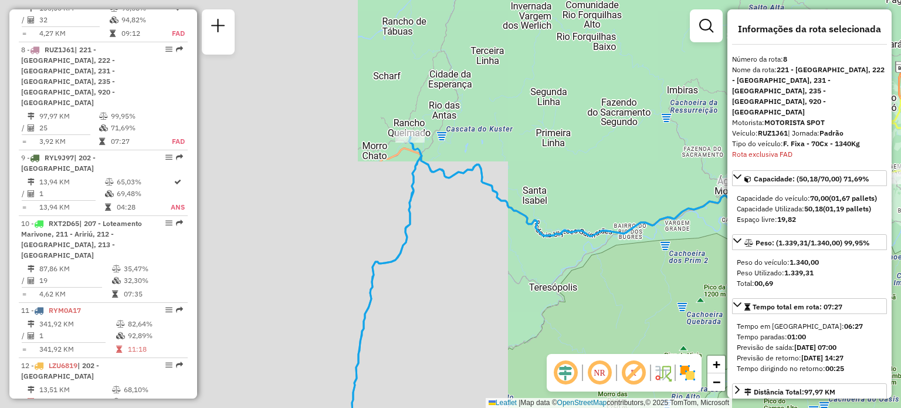
drag, startPoint x: 373, startPoint y: 197, endPoint x: 400, endPoint y: 100, distance: 99.9
click at [399, 137] on icon at bounding box center [565, 293] width 444 height 312
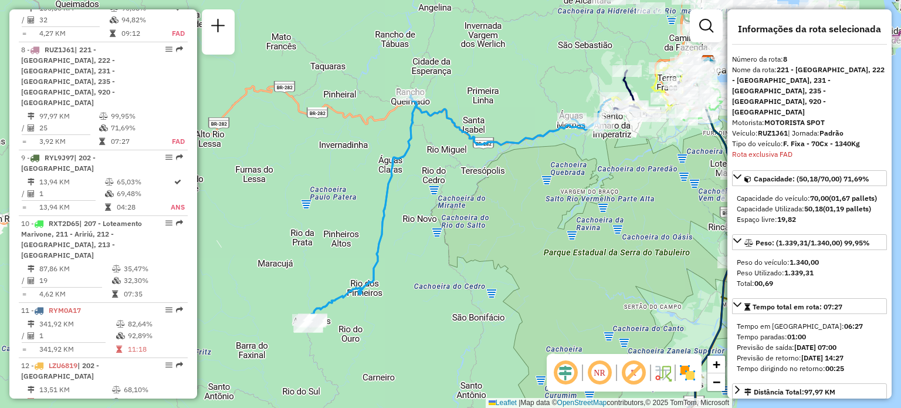
drag, startPoint x: 323, startPoint y: 298, endPoint x: 359, endPoint y: 197, distance: 106.9
click at [359, 198] on icon at bounding box center [453, 210] width 293 height 231
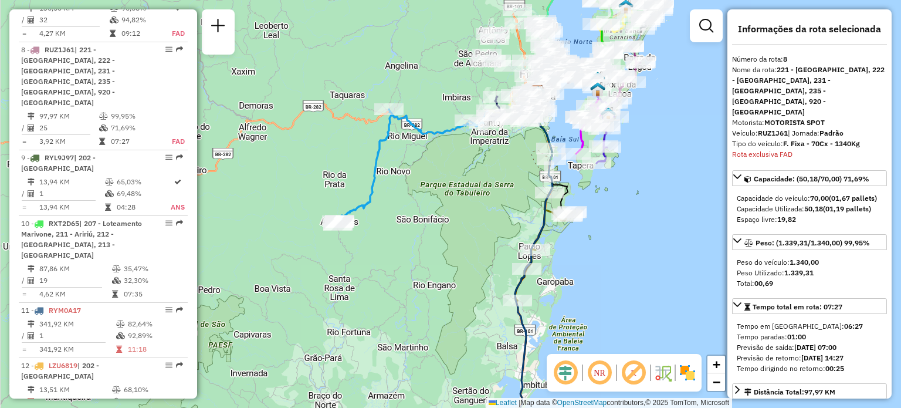
drag, startPoint x: 472, startPoint y: 255, endPoint x: 369, endPoint y: 145, distance: 151.1
click at [369, 146] on div "Rota 21 - Placa JBE1G72 05029487 - [PERSON_NAME] Janela de atendimento Grade de…" at bounding box center [450, 204] width 901 height 408
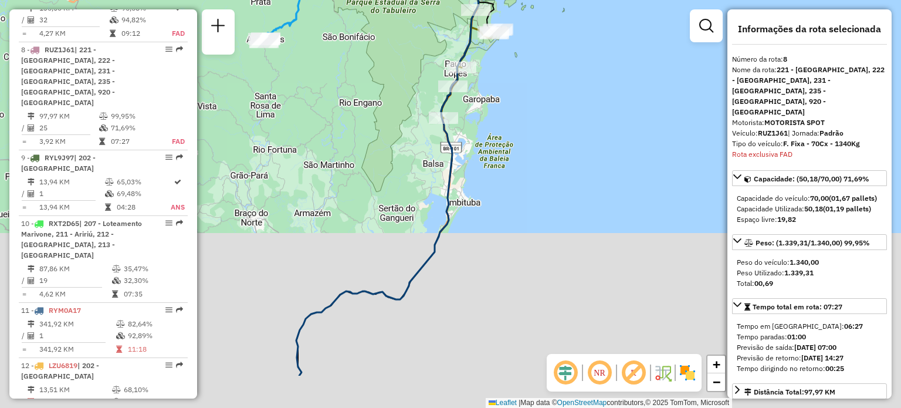
drag, startPoint x: 349, startPoint y: 247, endPoint x: 404, endPoint y: 134, distance: 125.7
click at [403, 136] on div "Janela de atendimento Grade de atendimento Capacidade Transportadoras Veículos …" at bounding box center [450, 204] width 901 height 408
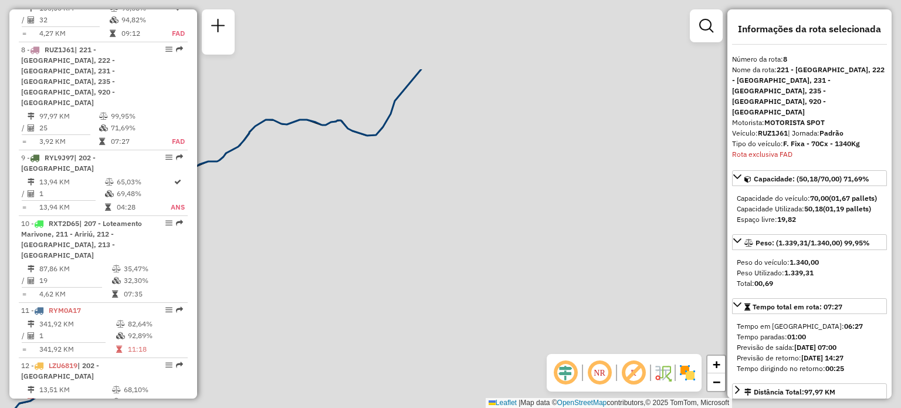
drag, startPoint x: 549, startPoint y: 165, endPoint x: 192, endPoint y: 278, distance: 373.6
click at [197, 276] on hb-router-mapa "Informações da Sessão 1227737 - [DATE] Criação: [DATE] 16:55 Depósito: CDD [GEO…" at bounding box center [450, 204] width 901 height 408
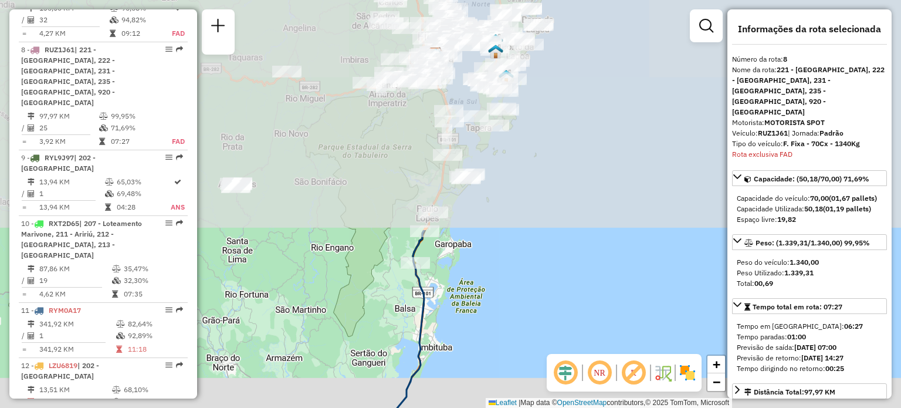
drag, startPoint x: 502, startPoint y: 97, endPoint x: 509, endPoint y: 373, distance: 275.9
click at [509, 373] on div "Janela de atendimento Grade de atendimento Capacidade Transportadoras Veículos …" at bounding box center [450, 204] width 901 height 408
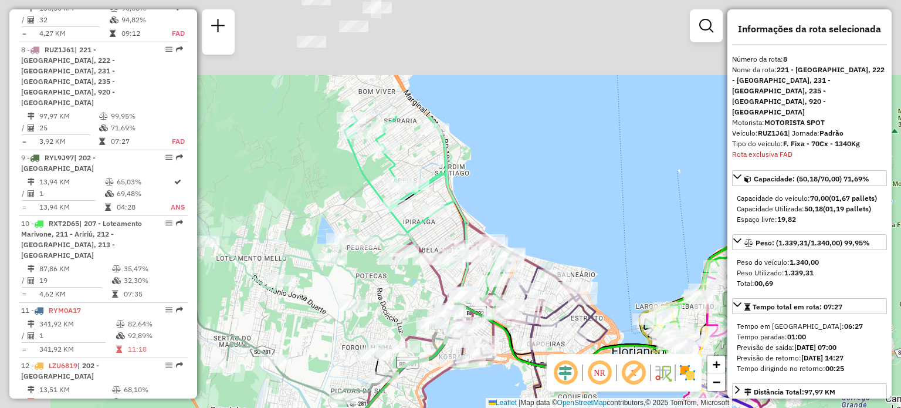
drag, startPoint x: 296, startPoint y: 80, endPoint x: 431, endPoint y: 249, distance: 216.3
click at [431, 249] on icon at bounding box center [247, 235] width 442 height 239
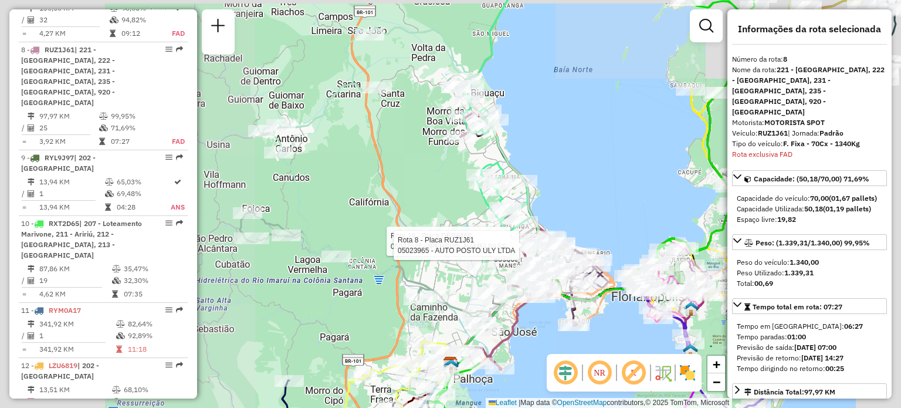
click at [597, 225] on div "Rota 19 - Placa DER6469 05037625 - VINICIUS SILVA PASS Rota 8 - Placa RUZ1J61 0…" at bounding box center [450, 204] width 901 height 408
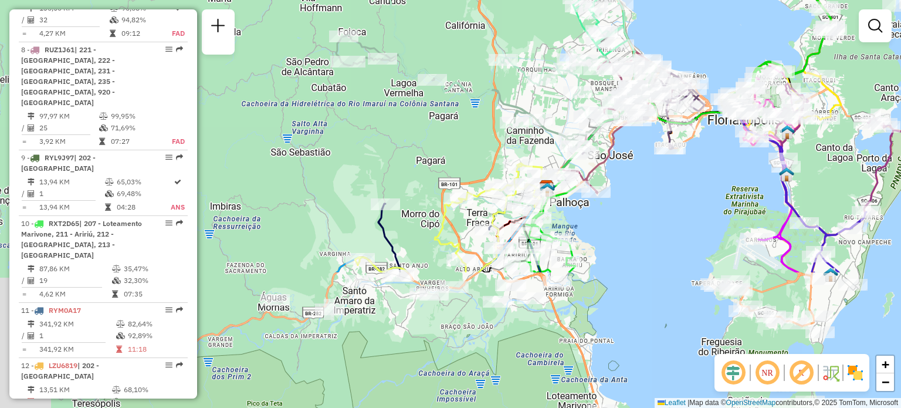
drag, startPoint x: 613, startPoint y: 211, endPoint x: 707, endPoint y: 33, distance: 201.3
click at [709, 34] on div "Janela de atendimento Grade de atendimento Capacidade Transportadoras Veículos …" at bounding box center [450, 204] width 901 height 408
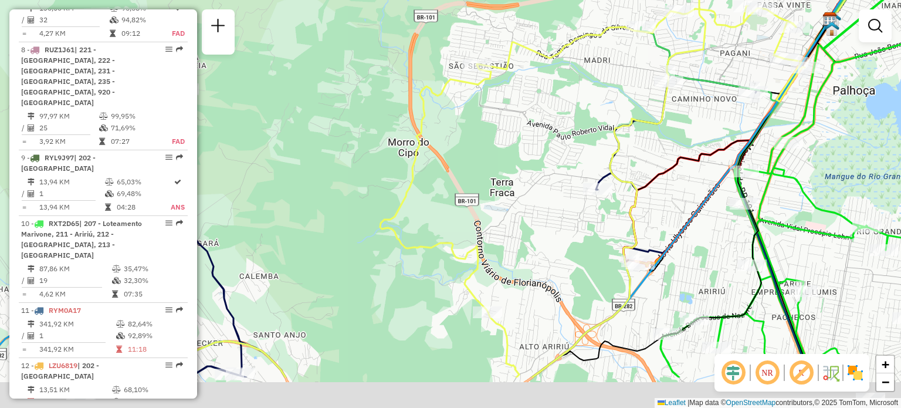
drag, startPoint x: 482, startPoint y: 234, endPoint x: 488, endPoint y: 158, distance: 76.0
click at [488, 158] on div "Janela de atendimento Grade de atendimento Capacidade Transportadoras Veículos …" at bounding box center [450, 204] width 901 height 408
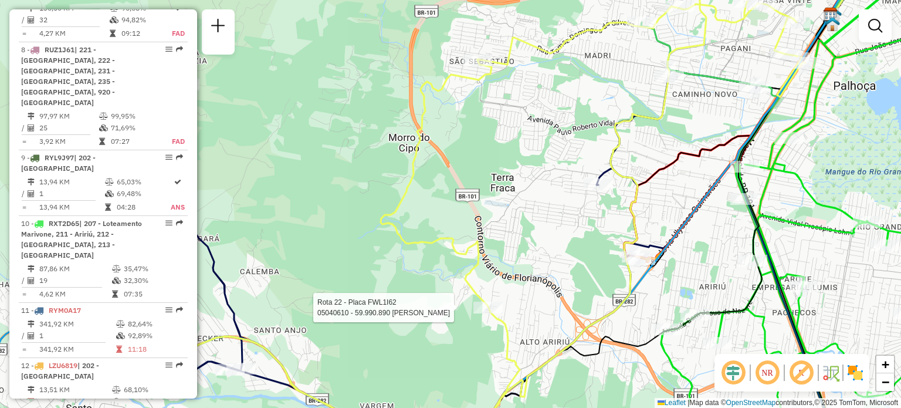
select select "**********"
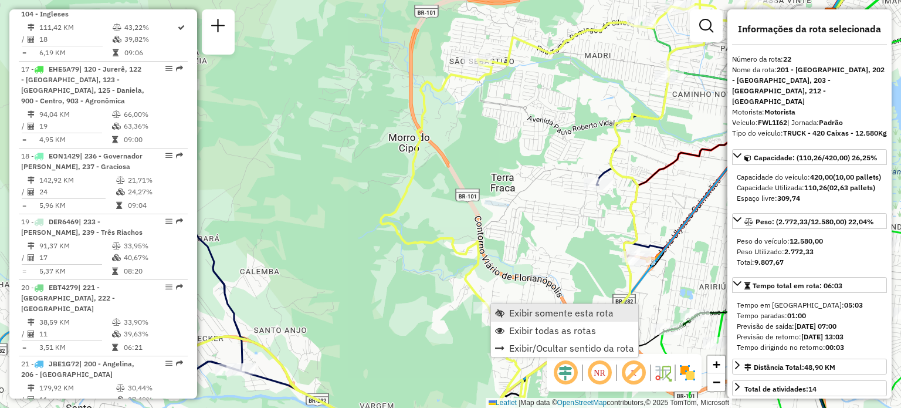
scroll to position [1667, 0]
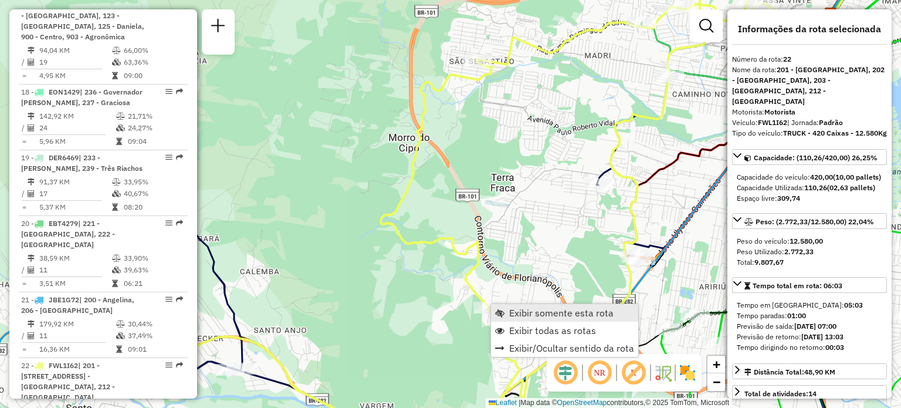
click at [521, 314] on span "Exibir somente esta rota" at bounding box center [561, 312] width 104 height 9
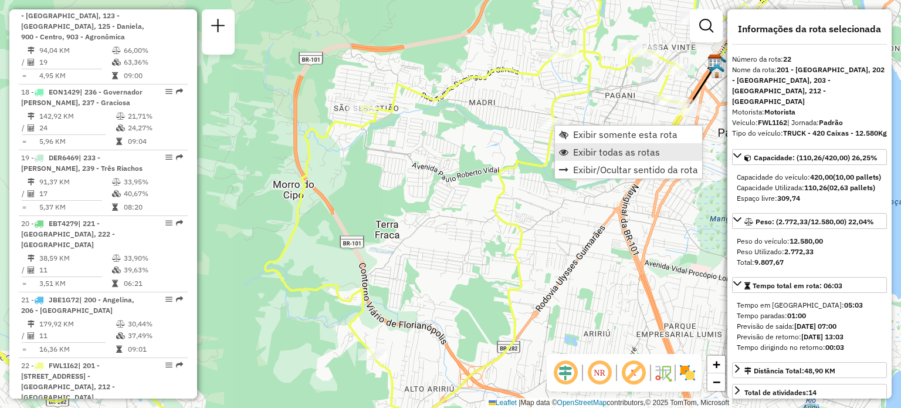
click at [591, 151] on span "Exibir todas as rotas" at bounding box center [616, 151] width 87 height 9
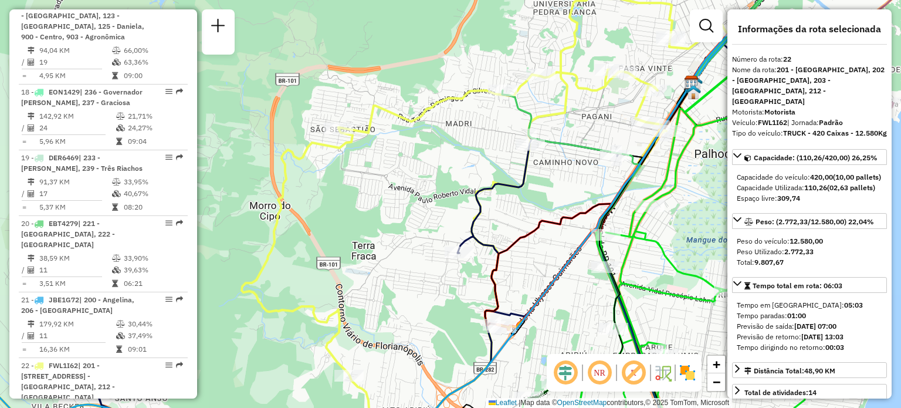
drag, startPoint x: 392, startPoint y: 267, endPoint x: 369, endPoint y: 302, distance: 41.8
click at [367, 294] on div "Janela de atendimento Grade de atendimento Capacidade Transportadoras Veículos …" at bounding box center [450, 204] width 901 height 408
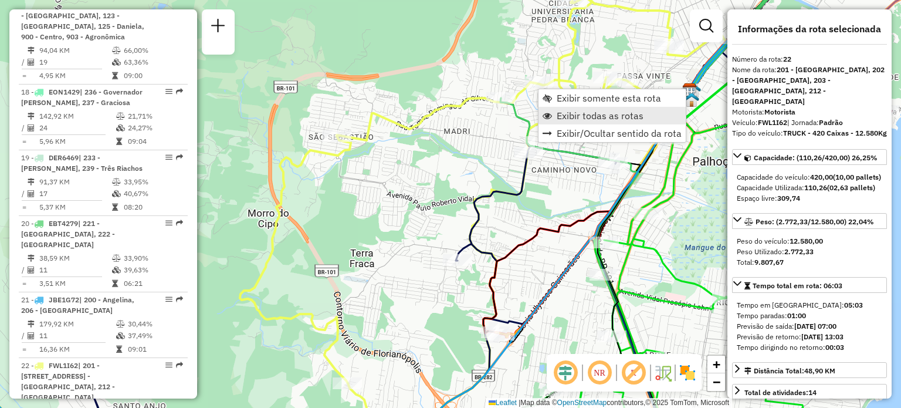
click at [568, 118] on span "Exibir todas as rotas" at bounding box center [600, 115] width 87 height 9
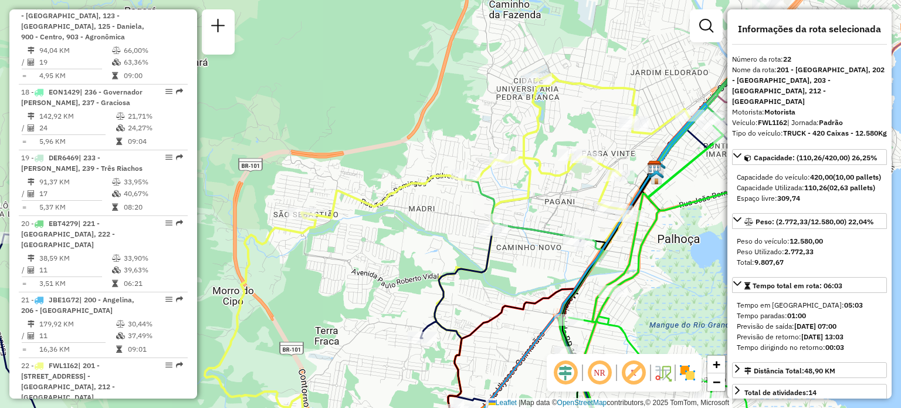
drag, startPoint x: 605, startPoint y: 60, endPoint x: 467, endPoint y: 398, distance: 365.0
click at [467, 398] on div "Janela de atendimento Grade de atendimento Capacidade Transportadoras Veículos …" at bounding box center [450, 204] width 901 height 408
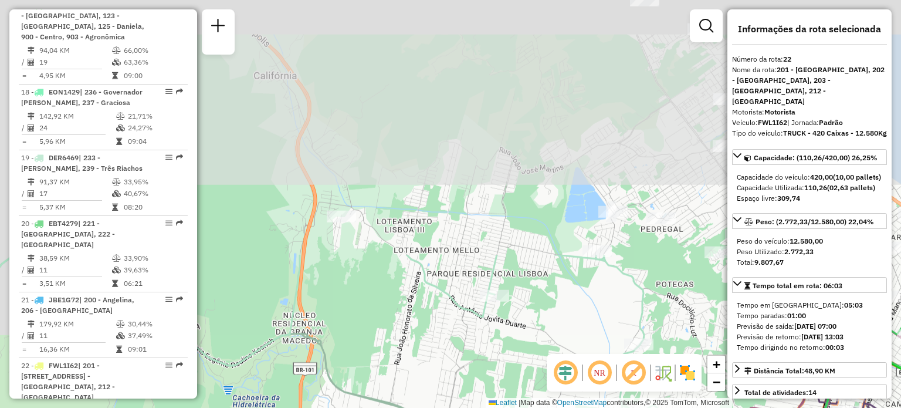
drag, startPoint x: 448, startPoint y: 129, endPoint x: 415, endPoint y: 411, distance: 284.2
click at [415, 407] on html "Aguarde... Pop-up bloqueado! Seu navegador bloqueou automáticamente a abertura …" at bounding box center [450, 204] width 901 height 408
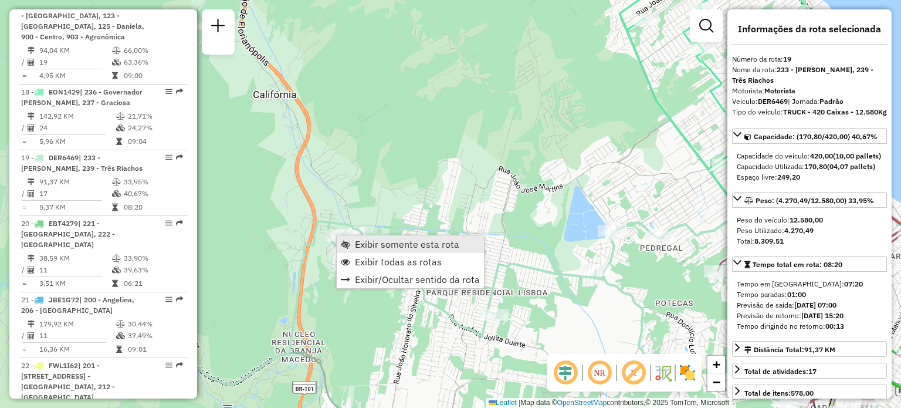
click at [359, 243] on span "Exibir somente esta rota" at bounding box center [407, 243] width 104 height 9
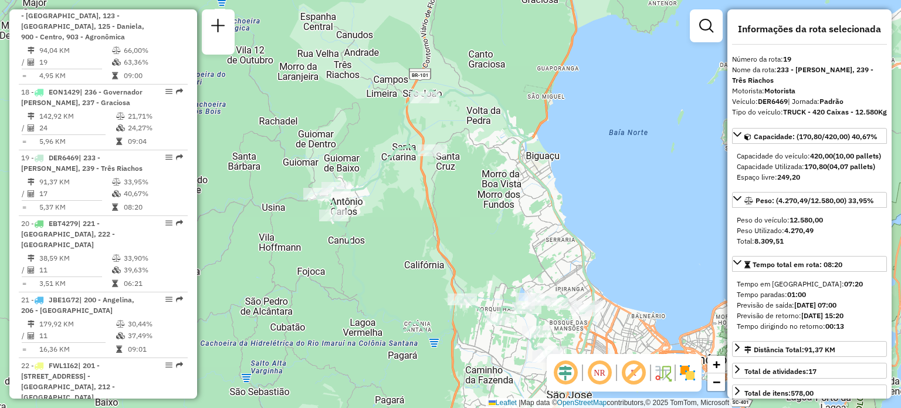
drag, startPoint x: 418, startPoint y: 143, endPoint x: 431, endPoint y: 217, distance: 75.6
click at [431, 215] on div "Janela de atendimento Grade de atendimento Capacidade Transportadoras Veículos …" at bounding box center [450, 204] width 901 height 408
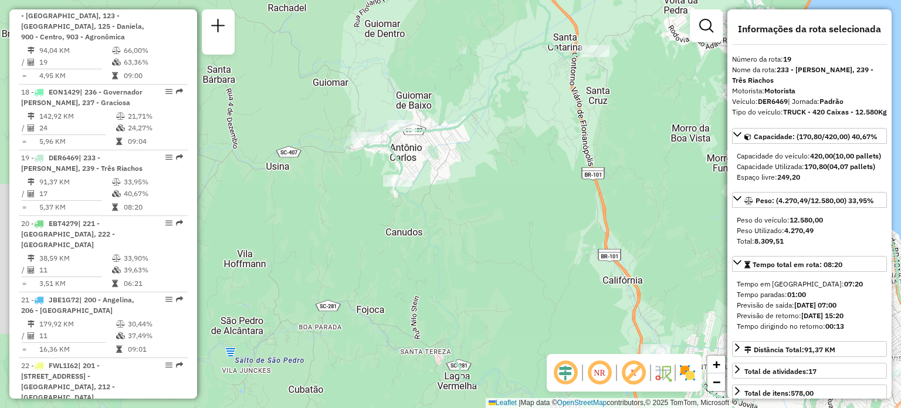
drag, startPoint x: 441, startPoint y: 251, endPoint x: 419, endPoint y: 184, distance: 70.5
click at [427, 198] on div "Janela de atendimento Grade de atendimento Capacidade Transportadoras Veículos …" at bounding box center [450, 204] width 901 height 408
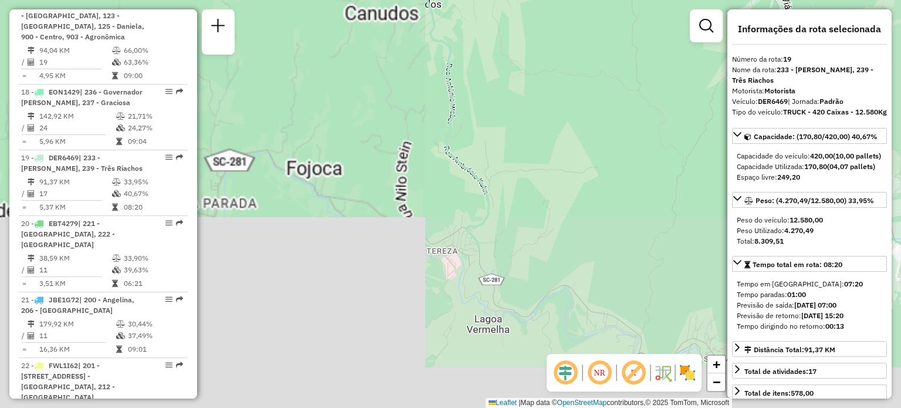
drag, startPoint x: 512, startPoint y: 276, endPoint x: 480, endPoint y: 67, distance: 211.9
click at [480, 67] on div "Janela de atendimento Grade de atendimento Capacidade Transportadoras Veículos …" at bounding box center [450, 204] width 901 height 408
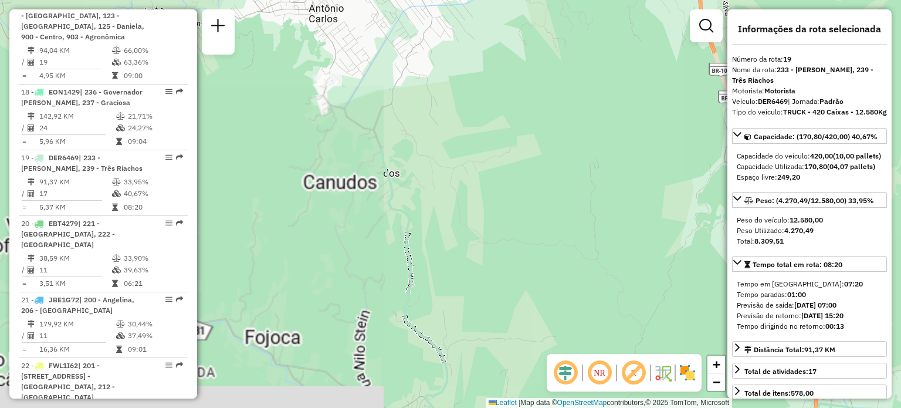
drag, startPoint x: 513, startPoint y: 105, endPoint x: 471, endPoint y: 293, distance: 192.5
click at [471, 293] on div "Janela de atendimento Grade de atendimento Capacidade Transportadoras Veículos …" at bounding box center [450, 204] width 901 height 408
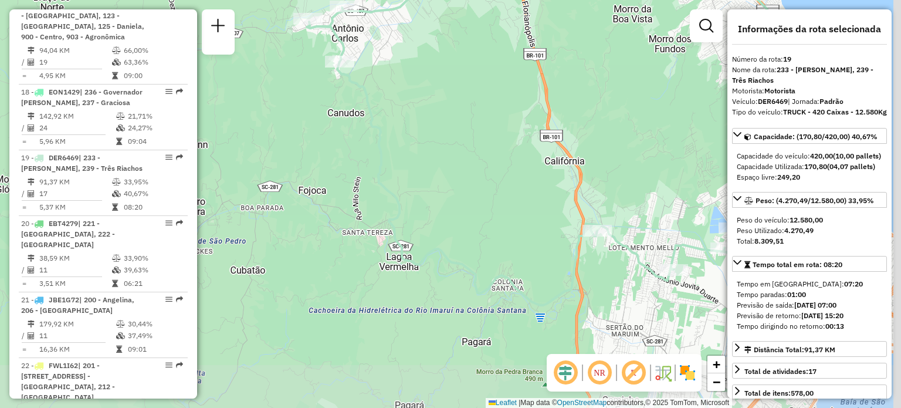
drag, startPoint x: 530, startPoint y: 241, endPoint x: 471, endPoint y: 127, distance: 128.1
click at [471, 127] on div "Janela de atendimento Grade de atendimento Capacidade Transportadoras Veículos …" at bounding box center [450, 204] width 901 height 408
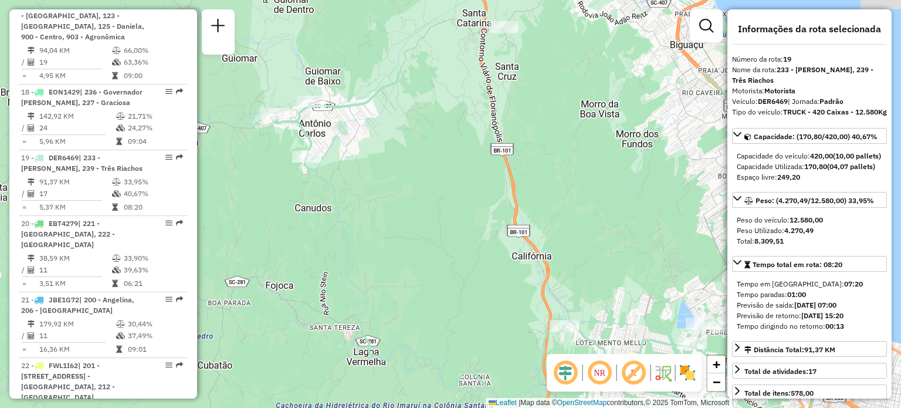
drag, startPoint x: 590, startPoint y: 145, endPoint x: 570, endPoint y: 265, distance: 121.9
click at [571, 265] on div "Janela de atendimento Grade de atendimento Capacidade Transportadoras Veículos …" at bounding box center [450, 204] width 901 height 408
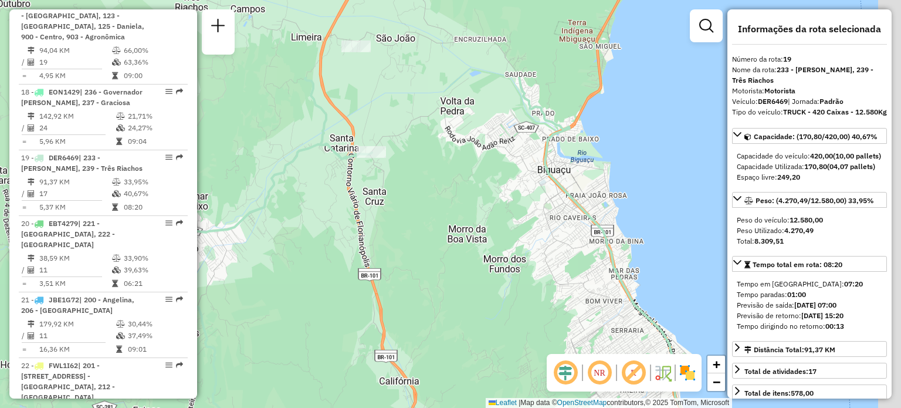
drag, startPoint x: 491, startPoint y: 138, endPoint x: 353, endPoint y: 264, distance: 186.9
click at [354, 262] on div "Janela de atendimento Grade de atendimento Capacidade Transportadoras Veículos …" at bounding box center [450, 204] width 901 height 408
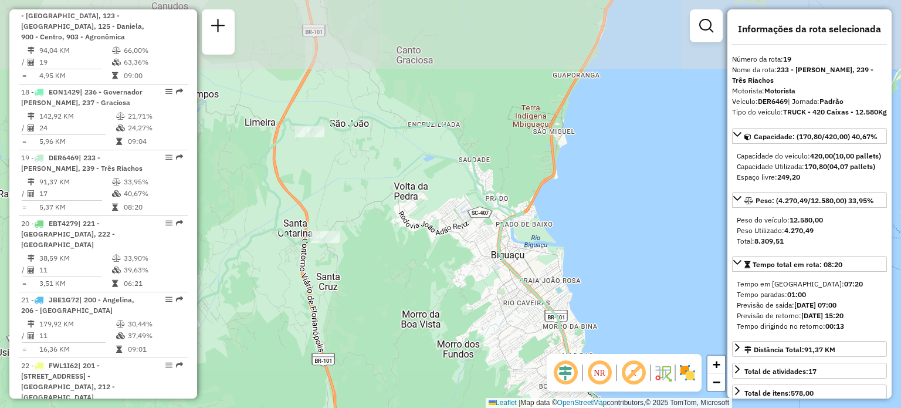
drag, startPoint x: 385, startPoint y: 103, endPoint x: 315, endPoint y: 253, distance: 165.9
click at [315, 253] on div "Janela de atendimento Grade de atendimento Capacidade Transportadoras Veículos …" at bounding box center [450, 204] width 901 height 408
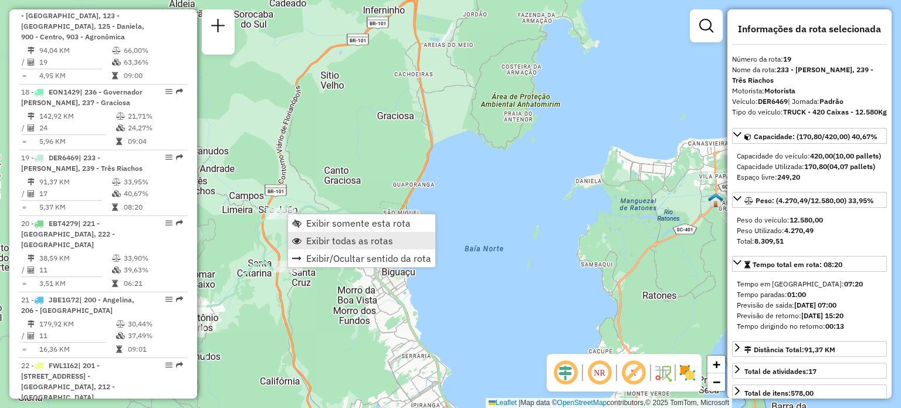
click at [367, 244] on span "Exibir todas as rotas" at bounding box center [349, 240] width 87 height 9
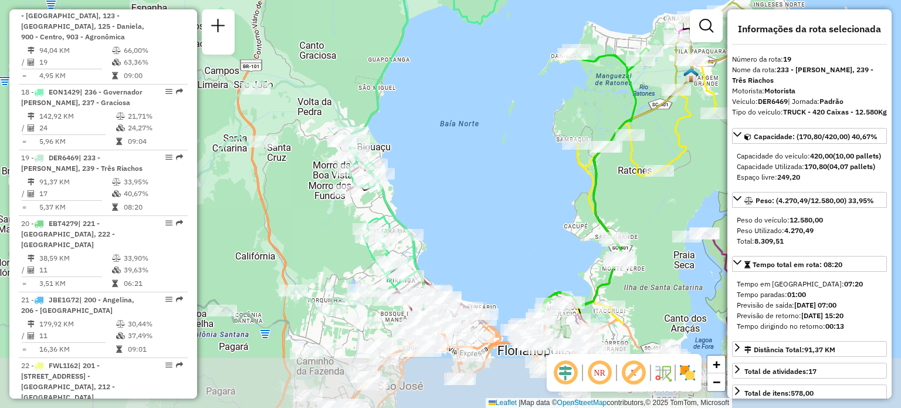
drag, startPoint x: 491, startPoint y: 324, endPoint x: 468, endPoint y: 204, distance: 121.8
click at [468, 204] on div "Janela de atendimento Grade de atendimento Capacidade Transportadoras Veículos …" at bounding box center [450, 204] width 901 height 408
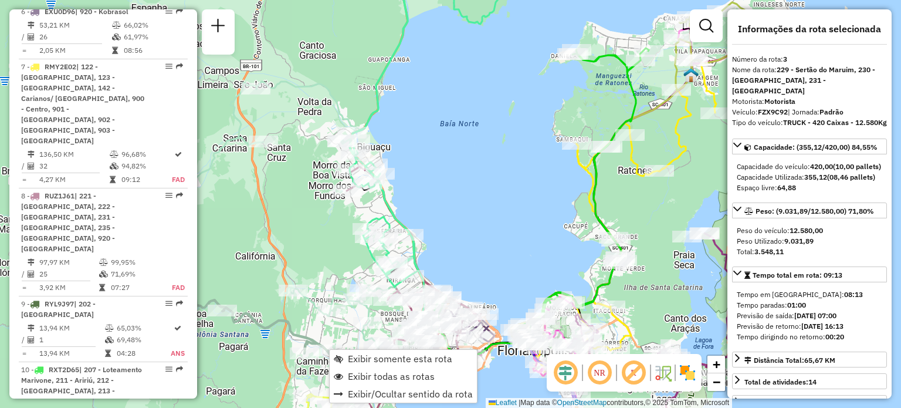
scroll to position [597, 0]
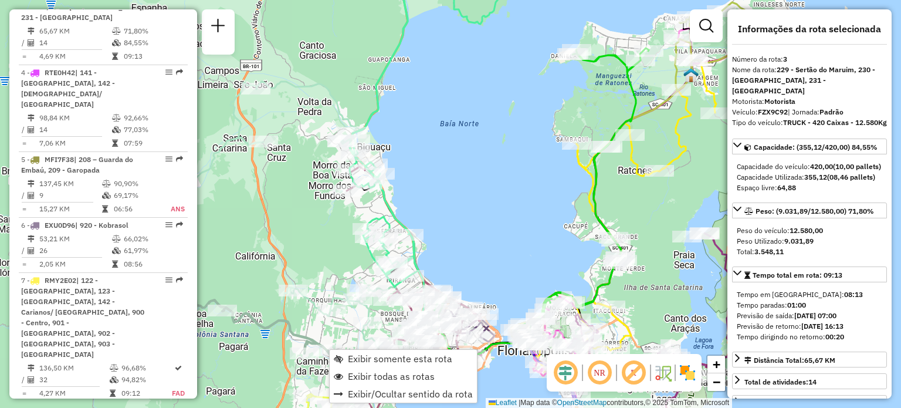
click at [350, 349] on div "Exibir somente esta rota Exibir todas as rotas Exibir/Ocultar sentido da rota" at bounding box center [403, 376] width 148 height 54
click at [354, 356] on span "Exibir somente esta rota" at bounding box center [400, 358] width 104 height 9
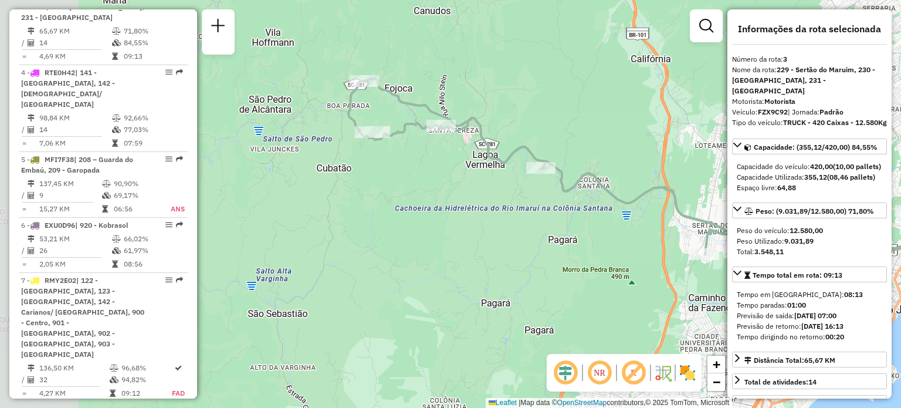
drag, startPoint x: 400, startPoint y: 184, endPoint x: 654, endPoint y: 245, distance: 260.6
click at [654, 245] on div "Janela de atendimento Grade de atendimento Capacidade Transportadoras Veículos …" at bounding box center [450, 204] width 901 height 408
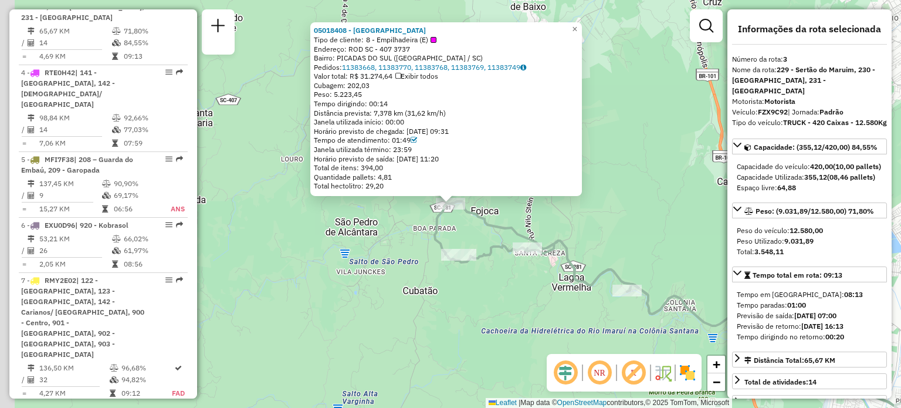
click at [354, 244] on div "05018408 - [PERSON_NAME] Tipo de cliente: 8 - Empilhadeira (E) Endereço: ROD SC…" at bounding box center [450, 204] width 901 height 408
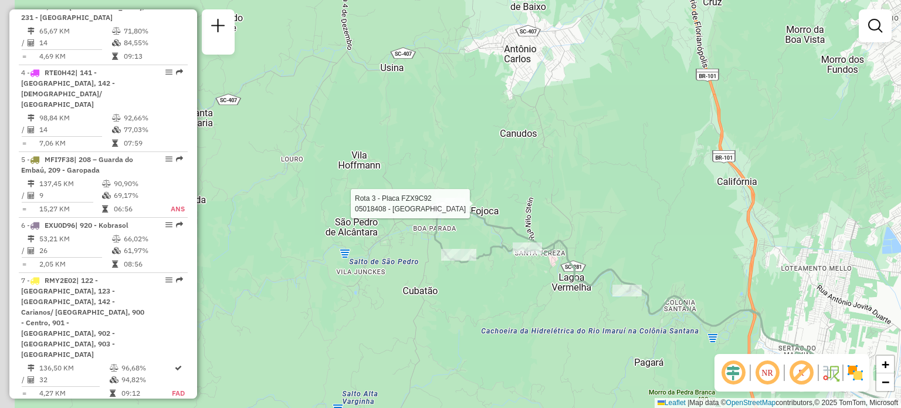
select select "**********"
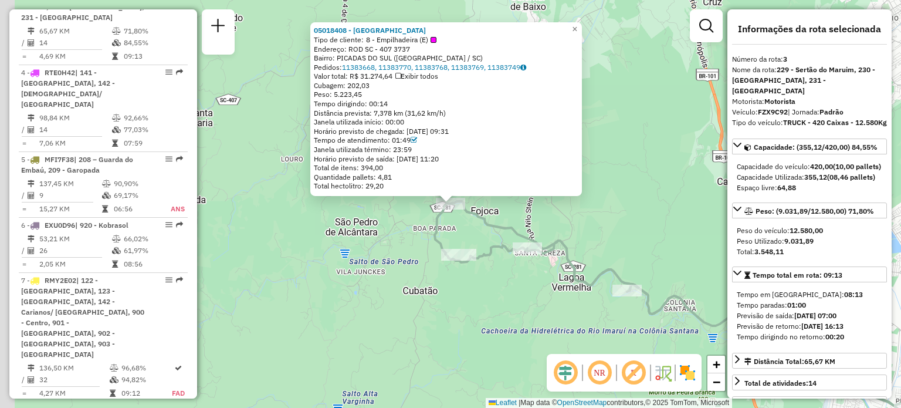
click at [376, 265] on div "Rota 3 - Placa FZX9C92 05018408 - [PERSON_NAME] 05018408 - [PERSON_NAME] Tipo d…" at bounding box center [450, 204] width 901 height 408
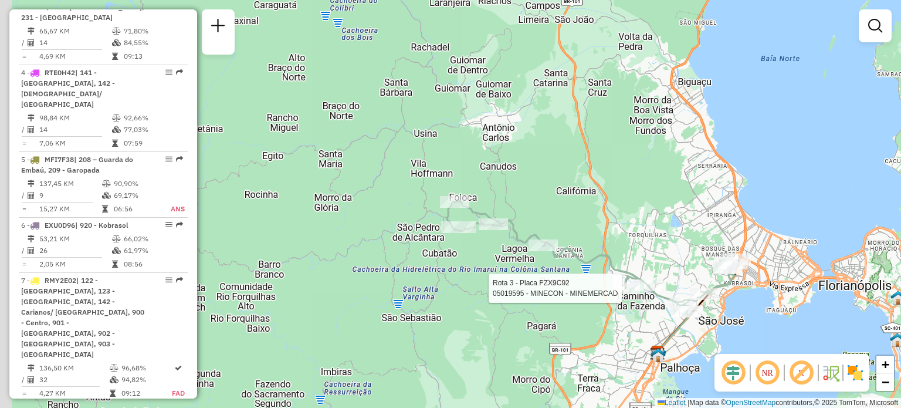
select select "**********"
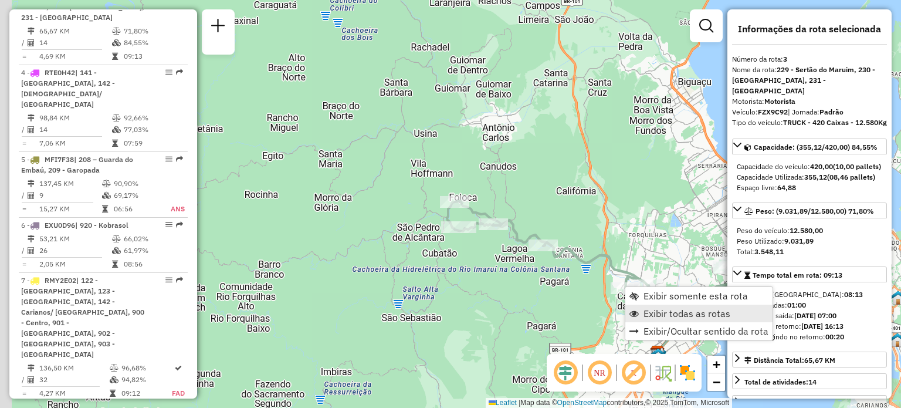
click at [664, 309] on span "Exibir todas as rotas" at bounding box center [687, 313] width 87 height 9
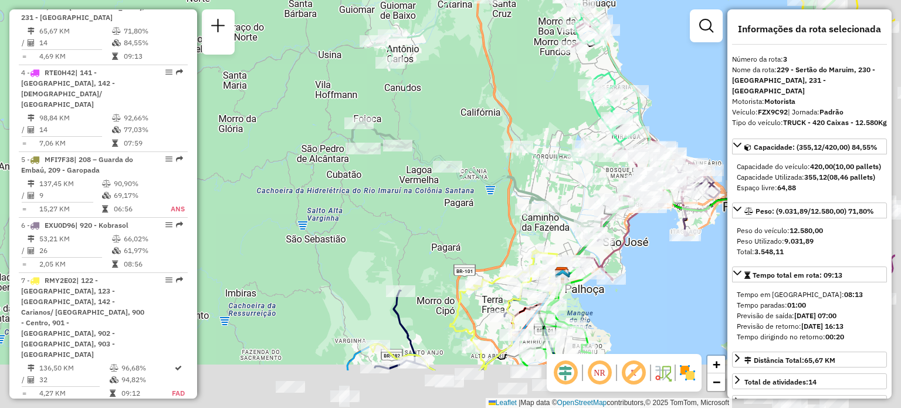
drag, startPoint x: 648, startPoint y: 192, endPoint x: 525, endPoint y: 98, distance: 154.5
click at [526, 98] on div "Janela de atendimento Grade de atendimento Capacidade Transportadoras Veículos …" at bounding box center [450, 204] width 901 height 408
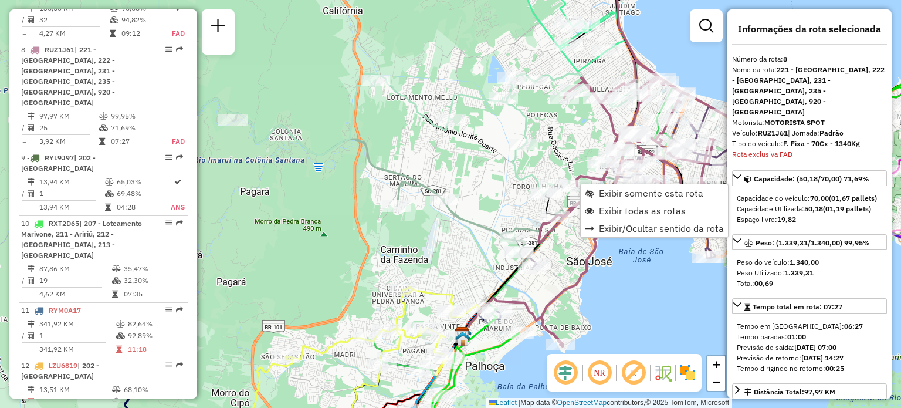
scroll to position [957, 0]
click at [579, 132] on div "Janela de atendimento Grade de atendimento Capacidade Transportadoras Veículos …" at bounding box center [450, 204] width 901 height 408
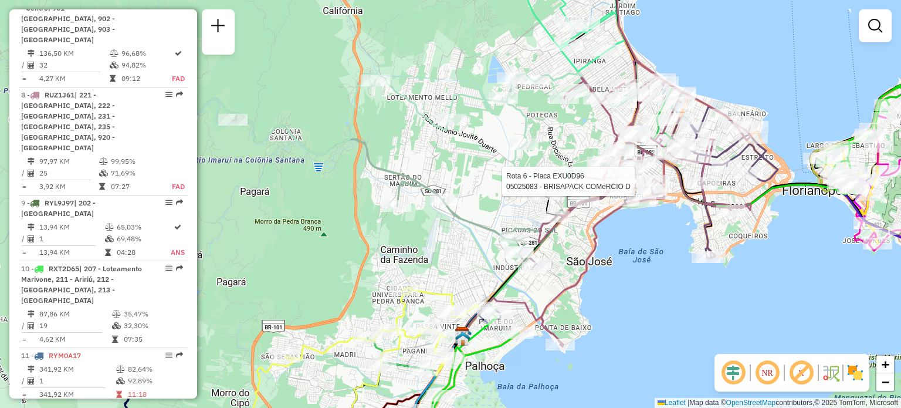
select select "**********"
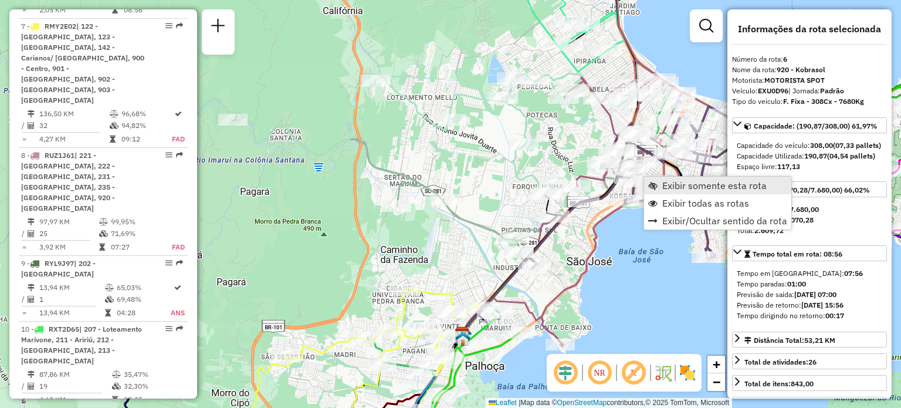
scroll to position [805, 0]
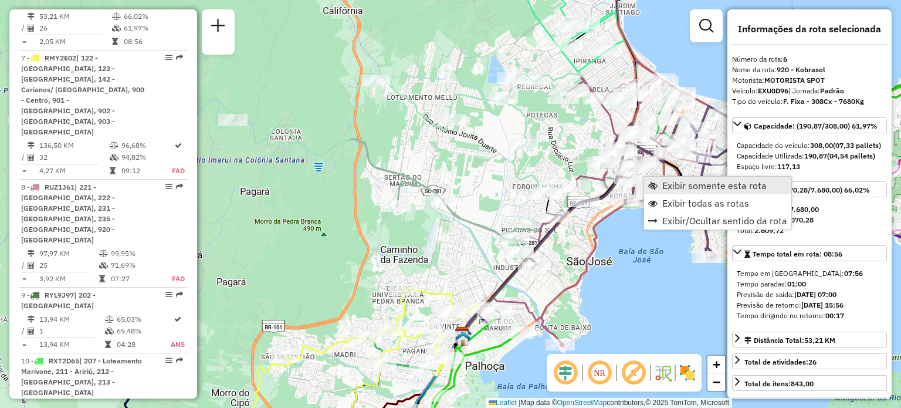
click at [664, 184] on span "Exibir somente esta rota" at bounding box center [714, 185] width 104 height 9
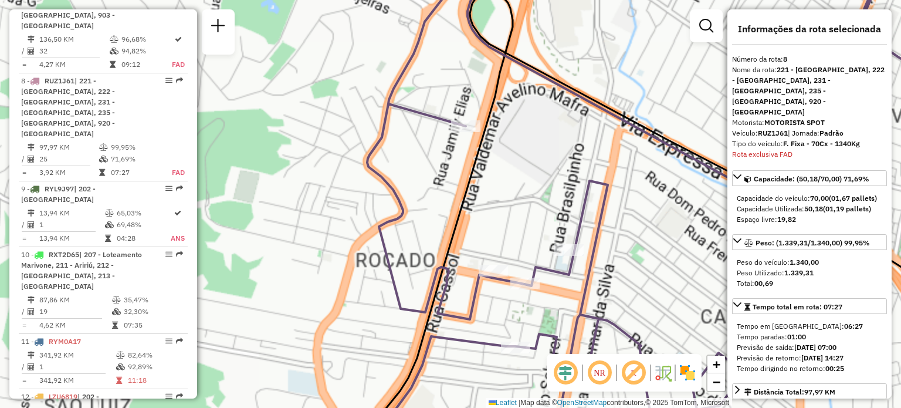
scroll to position [957, 0]
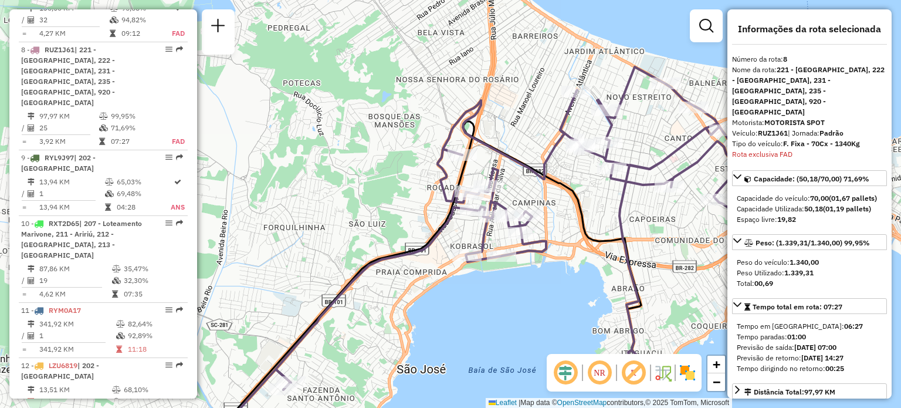
drag, startPoint x: 593, startPoint y: 183, endPoint x: 533, endPoint y: 234, distance: 78.7
click at [559, 234] on div "Janela de atendimento Grade de atendimento Capacidade Transportadoras Veículos …" at bounding box center [450, 204] width 901 height 408
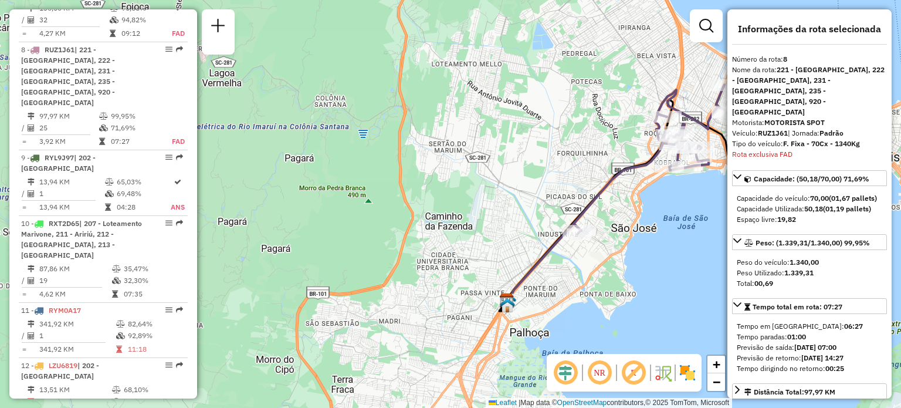
drag, startPoint x: 367, startPoint y: 194, endPoint x: 535, endPoint y: 150, distance: 173.6
click at [545, 106] on div "Janela de atendimento Grade de atendimento Capacidade Transportadoras Veículos …" at bounding box center [450, 204] width 901 height 408
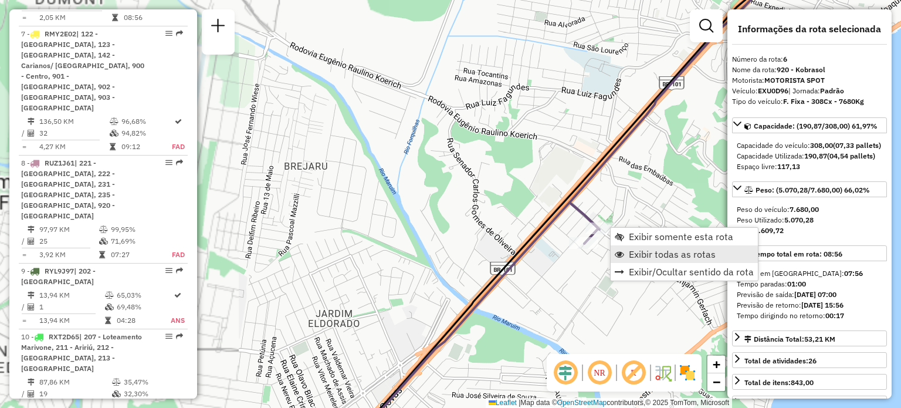
scroll to position [805, 0]
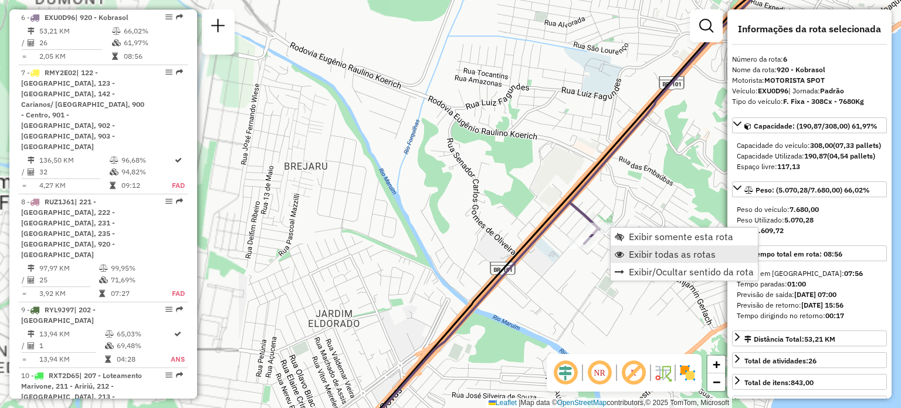
click at [643, 249] on span "Exibir todas as rotas" at bounding box center [672, 253] width 87 height 9
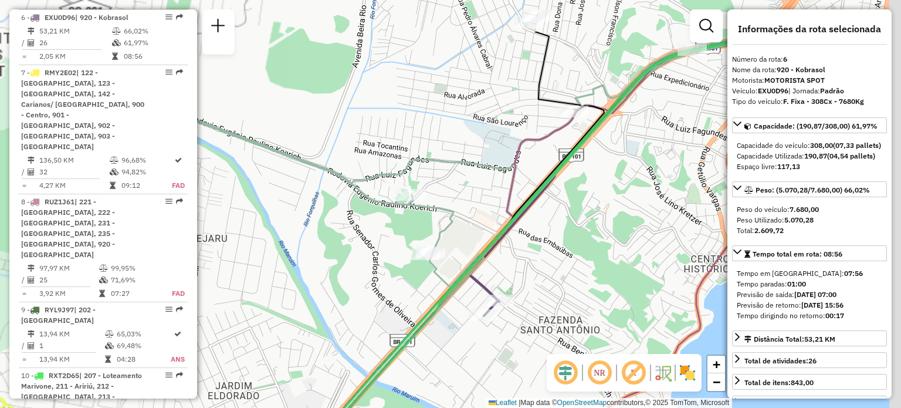
drag, startPoint x: 564, startPoint y: 120, endPoint x: 384, endPoint y: 237, distance: 214.7
click at [402, 229] on div "Janela de atendimento Grade de atendimento Capacidade Transportadoras Veículos …" at bounding box center [450, 204] width 901 height 408
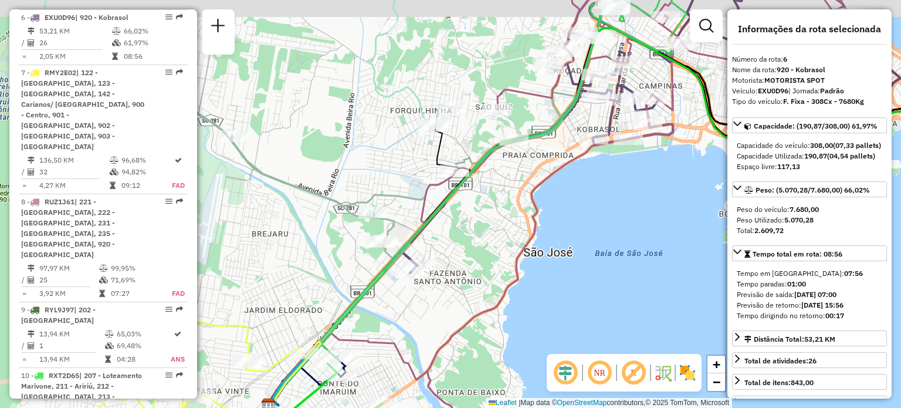
drag, startPoint x: 523, startPoint y: 83, endPoint x: 437, endPoint y: 167, distance: 121.2
click at [450, 153] on div "Janela de atendimento Grade de atendimento Capacidade Transportadoras Veículos …" at bounding box center [450, 204] width 901 height 408
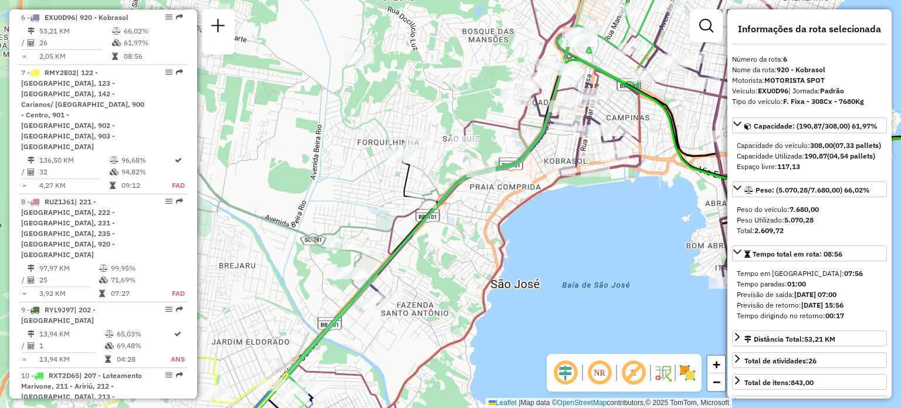
drag, startPoint x: 502, startPoint y: 119, endPoint x: 427, endPoint y: 198, distance: 109.6
click at [433, 195] on div "Rota 8 - Placa RUZ1J61 05036044 - ZELI PANHO DUTRA Janela de atendimento Grade …" at bounding box center [450, 204] width 901 height 408
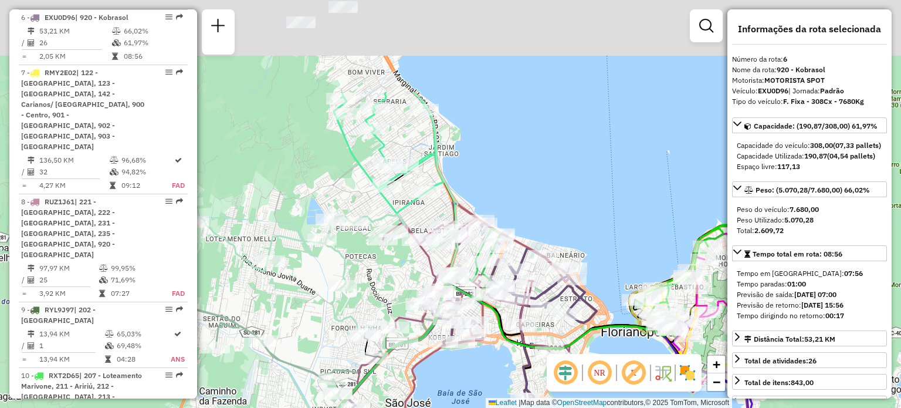
drag, startPoint x: 475, startPoint y: 57, endPoint x: 432, endPoint y: 215, distance: 163.7
click at [432, 215] on icon at bounding box center [210, 214] width 493 height 244
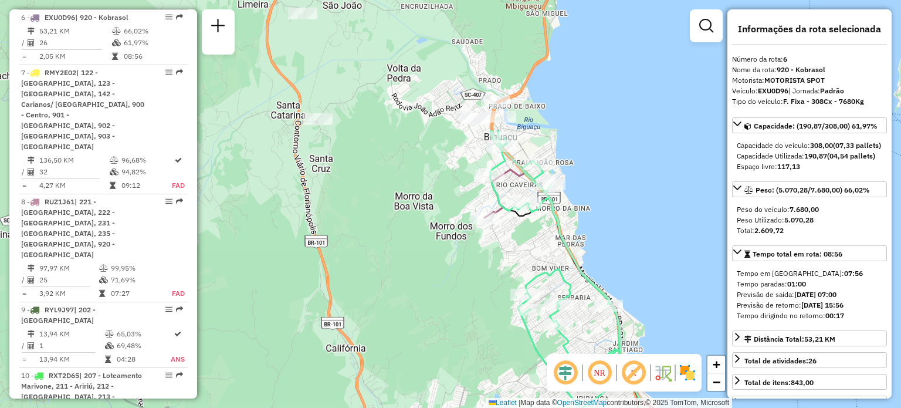
drag, startPoint x: 636, startPoint y: 265, endPoint x: 831, endPoint y: 435, distance: 259.5
click at [831, 407] on html "Aguarde... Pop-up bloqueado! Seu navegador bloqueou automáticamente a abertura …" at bounding box center [450, 204] width 901 height 408
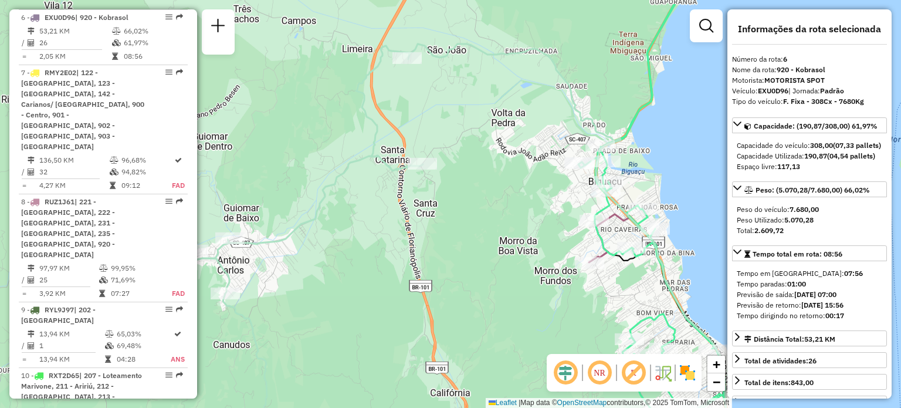
drag, startPoint x: 439, startPoint y: 110, endPoint x: 543, endPoint y: 154, distance: 113.6
click at [543, 154] on div "Rota 7 - Placa RMY2E02 05040668 - GRAN COMERCIO E SERVICOS LTDA Rota 17 - Placa…" at bounding box center [450, 204] width 901 height 408
